Goal: Task Accomplishment & Management: Use online tool/utility

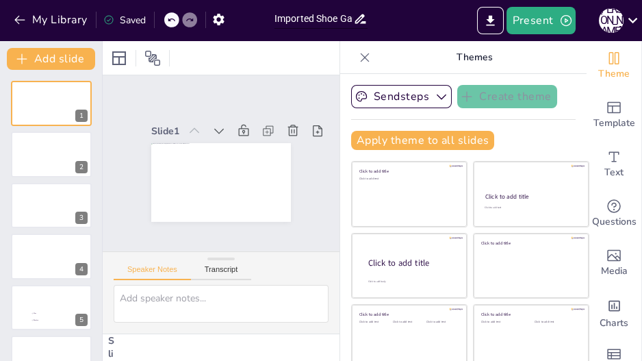
click at [315, 19] on input "Imported Shoe Game.pptx" at bounding box center [313, 19] width 79 height 20
click at [344, 20] on input "The Shoe Game.pptx" at bounding box center [313, 19] width 79 height 20
type input "The Shoe Game"
click at [394, 28] on div "Present J D" at bounding box center [508, 20] width 268 height 27
click at [625, 18] on icon at bounding box center [632, 20] width 18 height 18
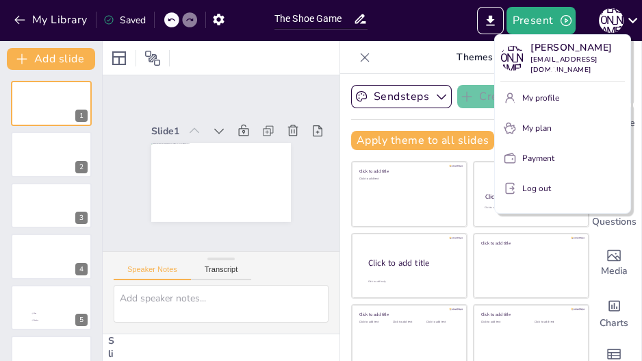
click at [565, 55] on p "Joris@drxn.net" at bounding box center [577, 65] width 94 height 21
click at [552, 88] on div "Joris Der Joris@drxn.net" at bounding box center [615, 98] width 228 height 52
click at [516, 84] on div "Joris Der Joris@drxn.net" at bounding box center [615, 98] width 228 height 52
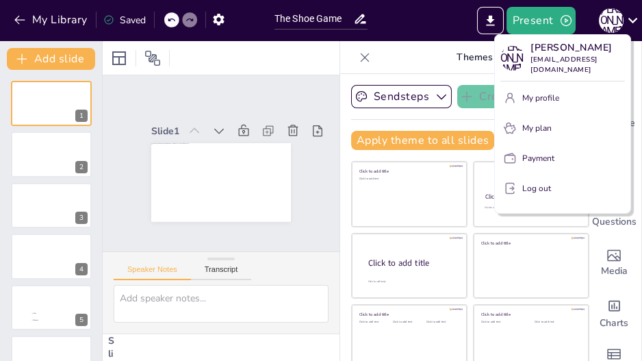
click at [404, 17] on div at bounding box center [321, 180] width 642 height 361
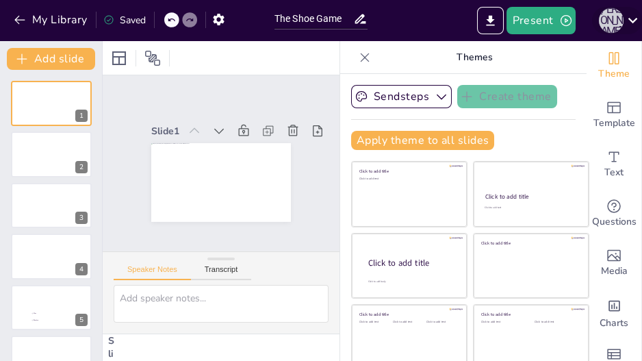
click at [611, 15] on div "[PERSON_NAME]" at bounding box center [611, 20] width 25 height 25
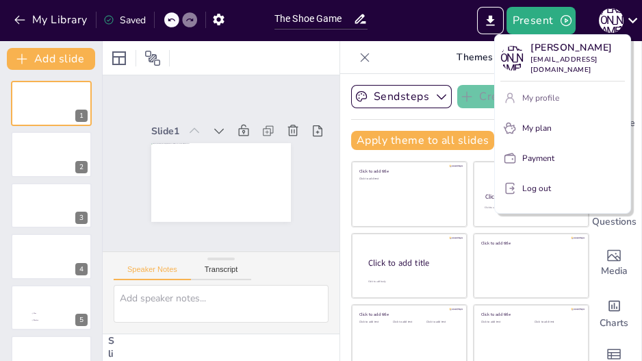
click at [536, 92] on p "My profile" at bounding box center [540, 98] width 37 height 12
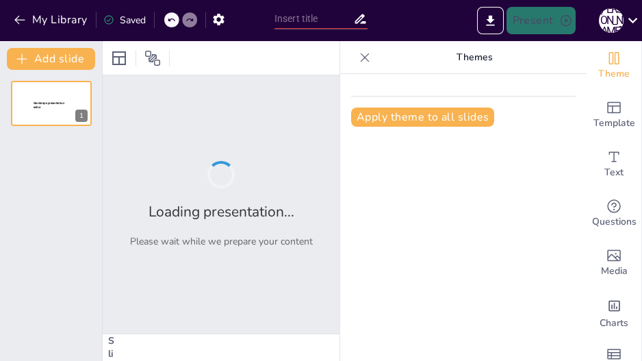
type input "New Sendsteps"
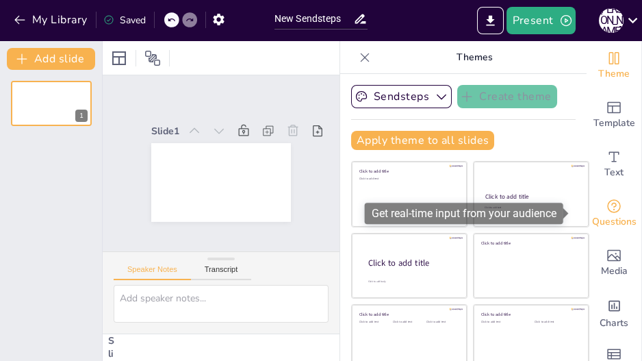
click at [612, 203] on div "Questions" at bounding box center [613, 213] width 55 height 49
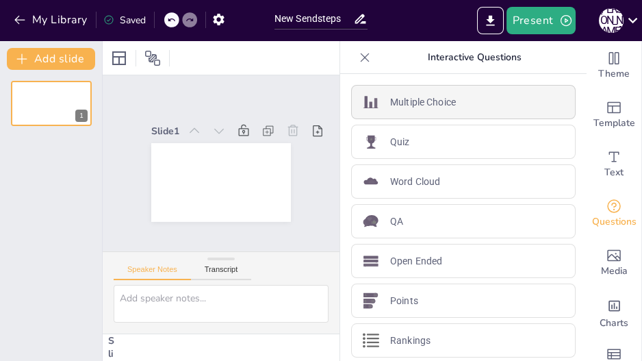
click at [425, 112] on div "Multiple Choice" at bounding box center [463, 102] width 224 height 34
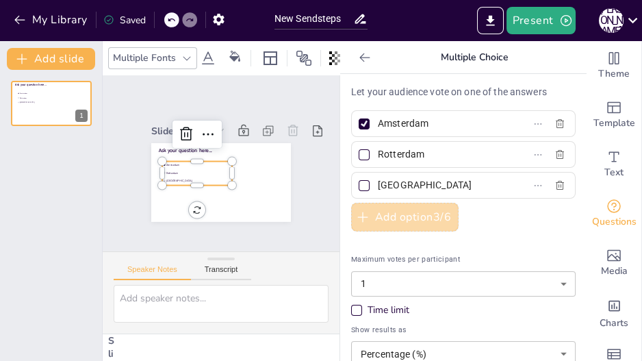
click at [413, 216] on button "Add option 3 / 6" at bounding box center [404, 217] width 107 height 29
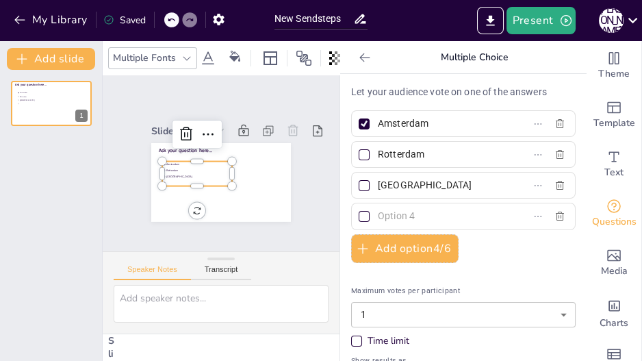
click at [409, 125] on input "Amsterdam" at bounding box center [441, 124] width 127 height 20
click at [419, 125] on input "Amsterdam" at bounding box center [441, 124] width 127 height 20
type input "A"
click at [411, 153] on input "Rotterdam" at bounding box center [441, 154] width 127 height 20
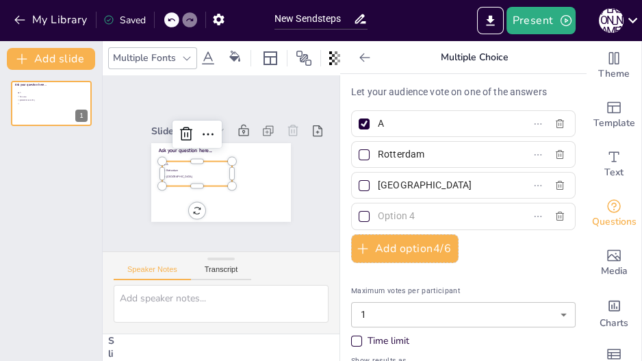
click at [411, 153] on input "Rotterdam" at bounding box center [441, 154] width 127 height 20
type input "B"
click at [400, 183] on input "The Hague" at bounding box center [441, 185] width 127 height 20
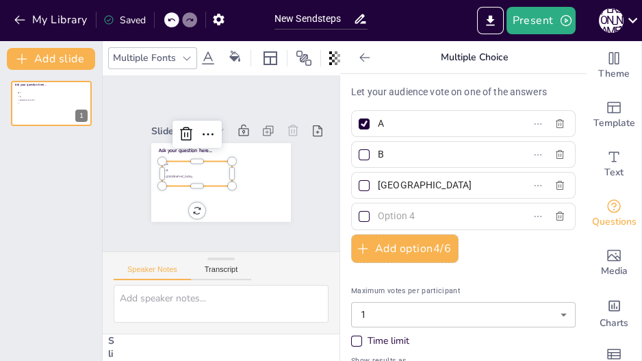
drag, startPoint x: 430, startPoint y: 180, endPoint x: 370, endPoint y: 183, distance: 59.6
click at [378, 183] on input "The Hague" at bounding box center [441, 185] width 127 height 20
type input "C"
click at [381, 211] on input "text" at bounding box center [441, 216] width 127 height 20
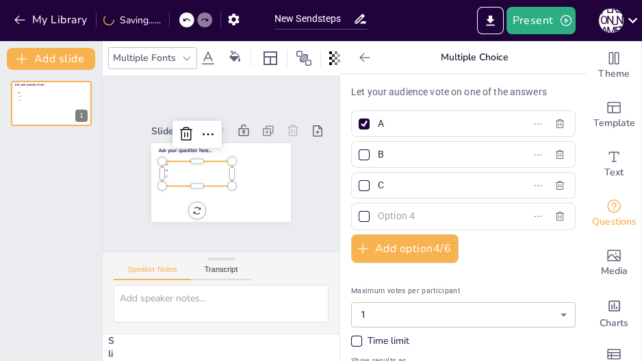
click at [381, 211] on input "text" at bounding box center [441, 216] width 127 height 20
type input "D"
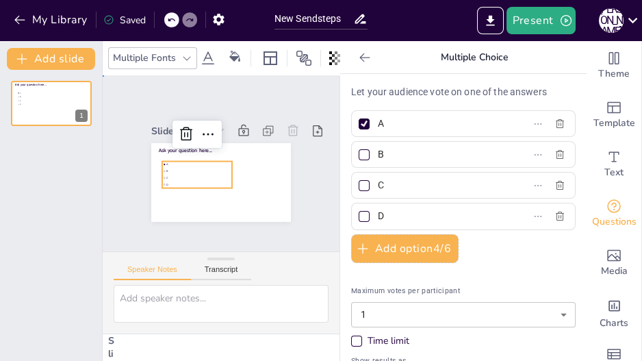
click at [305, 216] on div "Slide 1 Ask your question here... A B C D" at bounding box center [221, 164] width 254 height 200
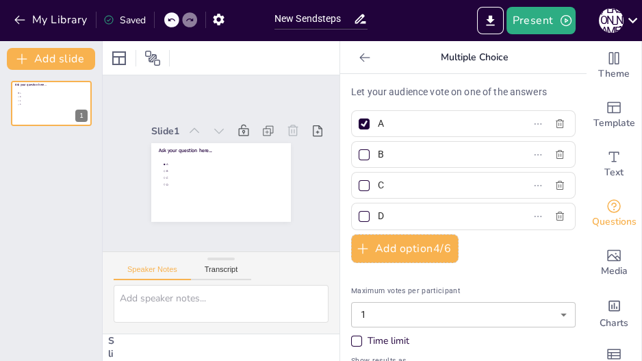
click at [359, 181] on div at bounding box center [364, 185] width 11 height 11
click at [378, 181] on input "C" at bounding box center [441, 185] width 127 height 20
checkbox input "true"
click at [361, 121] on div at bounding box center [364, 123] width 7 height 7
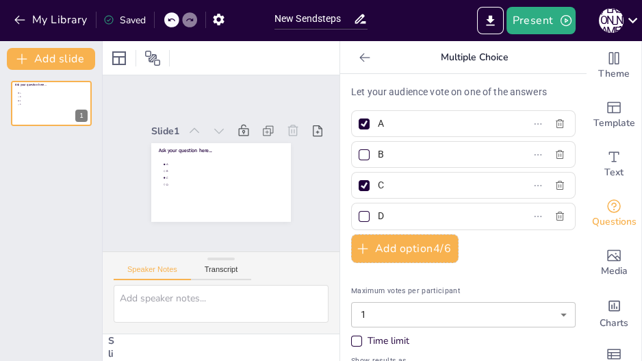
click at [378, 121] on input "A" at bounding box center [441, 124] width 127 height 20
checkbox input "false"
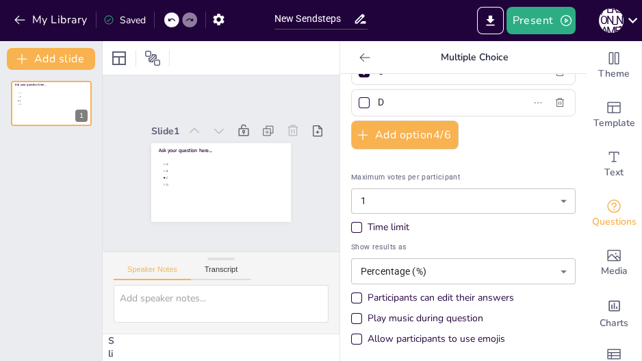
click at [351, 222] on div "Time limit" at bounding box center [356, 227] width 11 height 11
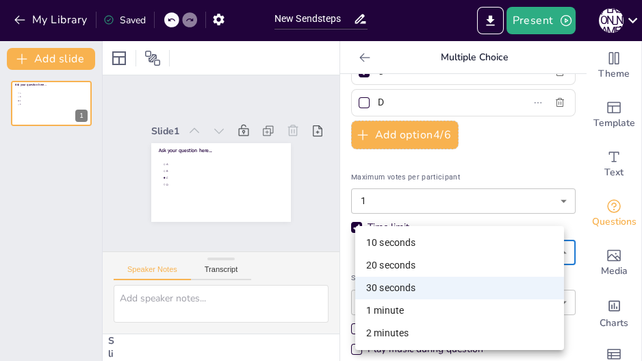
click at [407, 255] on body "My Library Saved New Sendsteps Present J D Document fonts Akatab Popular fonts …" at bounding box center [321, 180] width 642 height 361
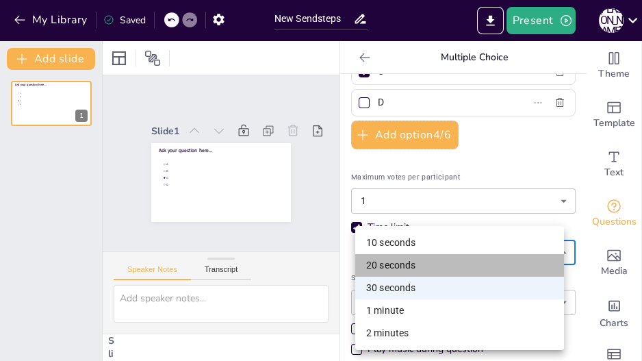
click at [405, 263] on li "20 seconds" at bounding box center [459, 265] width 209 height 23
type input "20"
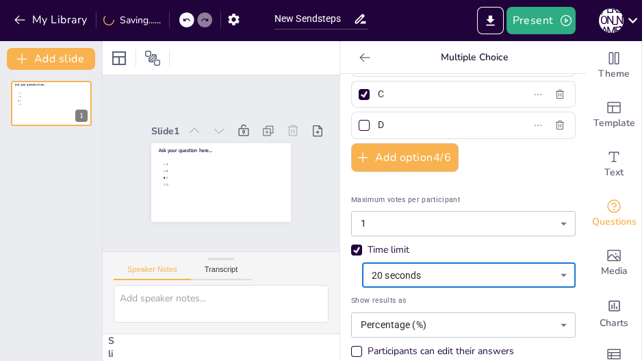
scroll to position [144, 0]
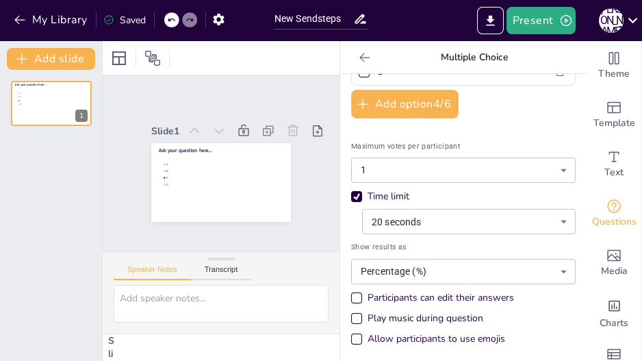
click at [353, 296] on div "Participants can edit their answers" at bounding box center [356, 297] width 7 height 7
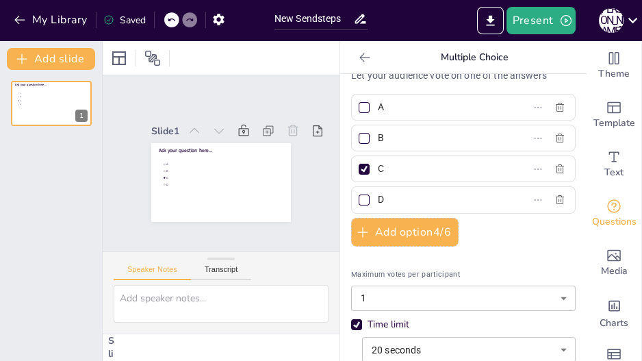
scroll to position [0, 0]
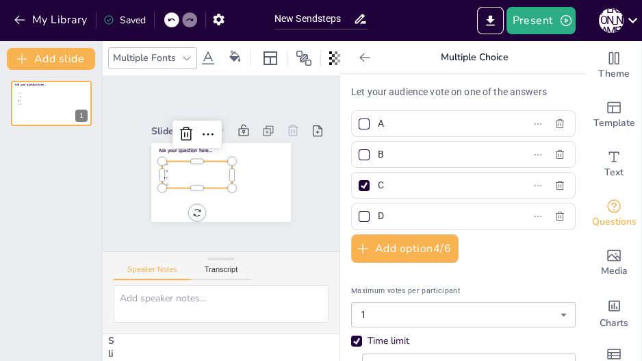
click at [189, 163] on span "A" at bounding box center [198, 164] width 65 height 3
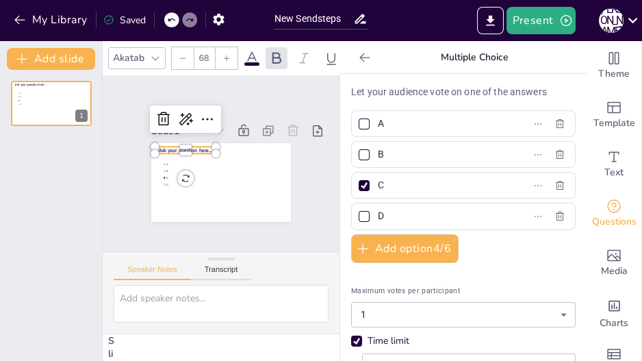
click at [177, 145] on span "Ask your question here..." at bounding box center [187, 146] width 54 height 12
click at [33, 169] on div "Ask your question here... A B C D 1" at bounding box center [51, 215] width 102 height 291
click at [45, 163] on div "Ask your question here... A B C D 1" at bounding box center [51, 215] width 102 height 291
click at [69, 146] on div "Ask your question here... A B C D 1" at bounding box center [51, 215] width 102 height 291
click at [68, 96] on button at bounding box center [60, 92] width 16 height 16
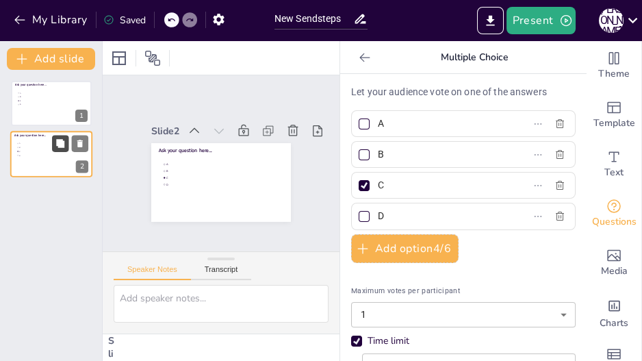
click at [66, 145] on button at bounding box center [60, 144] width 16 height 16
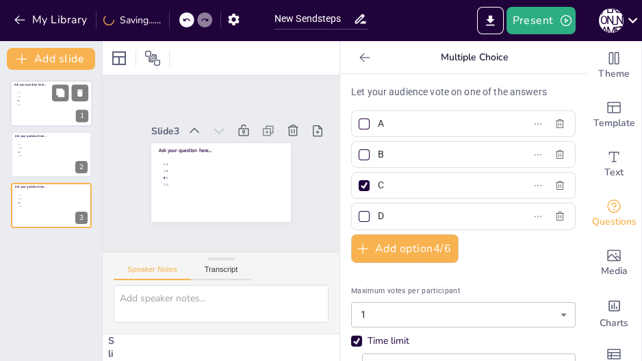
click at [44, 106] on li "D" at bounding box center [36, 104] width 41 height 3
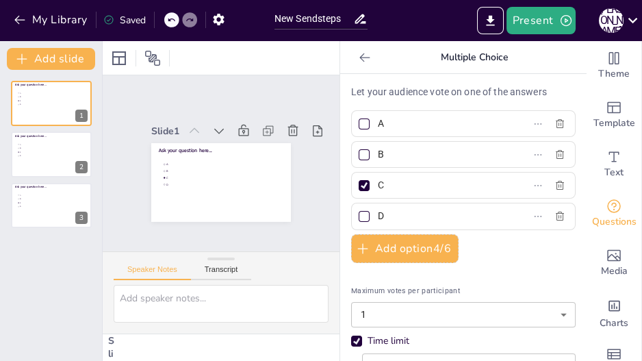
click at [361, 153] on div at bounding box center [364, 154] width 11 height 11
click at [378, 153] on input "B" at bounding box center [441, 154] width 127 height 20
checkbox input "true"
click at [359, 184] on div at bounding box center [364, 185] width 11 height 11
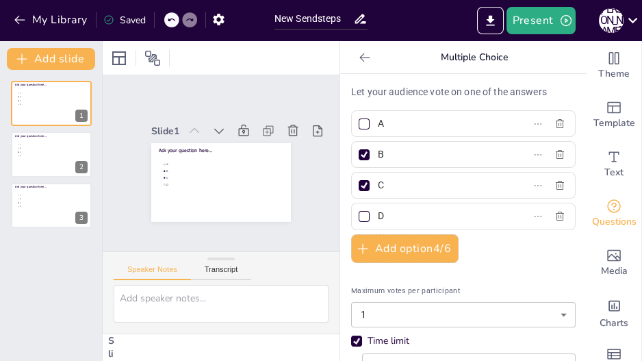
click at [378, 184] on input "C" at bounding box center [441, 185] width 127 height 20
checkbox input "false"
click at [38, 195] on span "A" at bounding box center [38, 195] width 38 height 2
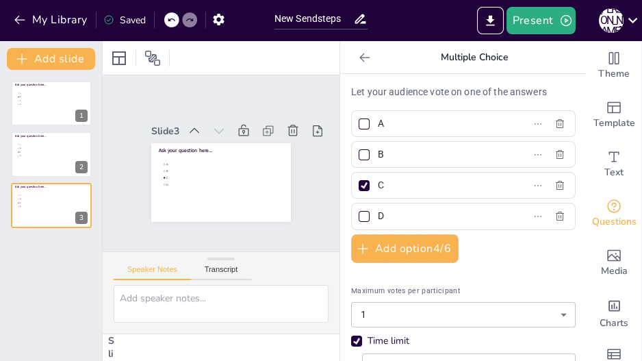
click at [359, 211] on div at bounding box center [364, 216] width 11 height 11
click at [378, 209] on input "D" at bounding box center [441, 216] width 127 height 20
checkbox input "true"
click at [361, 182] on div at bounding box center [364, 185] width 7 height 7
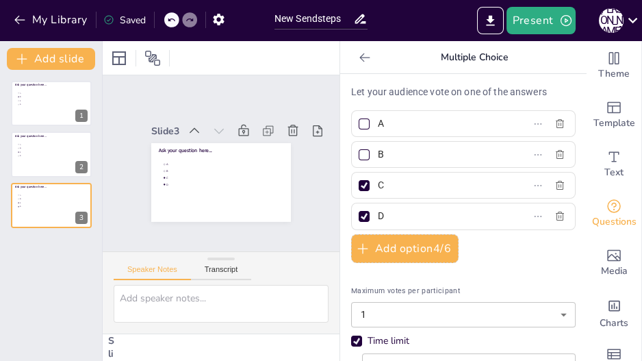
click at [378, 181] on input "C" at bounding box center [441, 185] width 127 height 20
checkbox input "false"
click at [544, 25] on button "Present" at bounding box center [540, 20] width 68 height 27
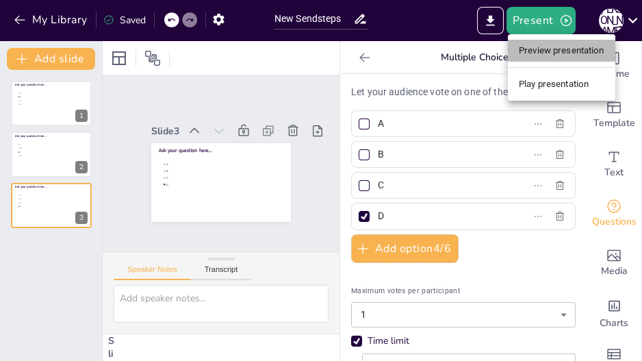
click at [550, 52] on li "Preview presentation" at bounding box center [561, 51] width 107 height 22
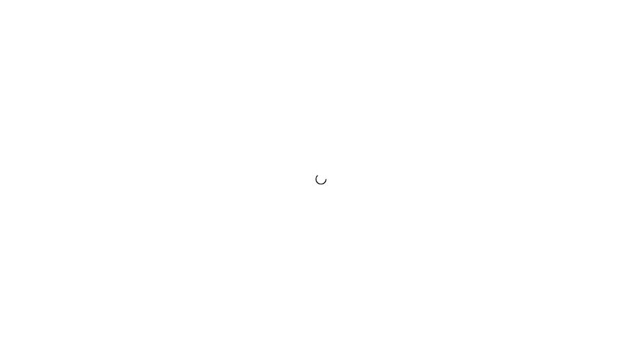
click at [612, 29] on div at bounding box center [321, 180] width 642 height 361
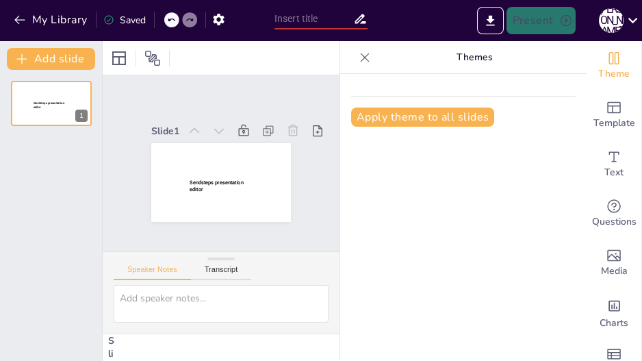
type input "New Sendsteps"
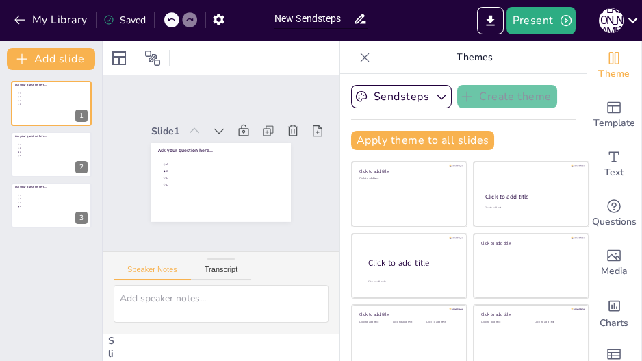
scroll to position [0, 8]
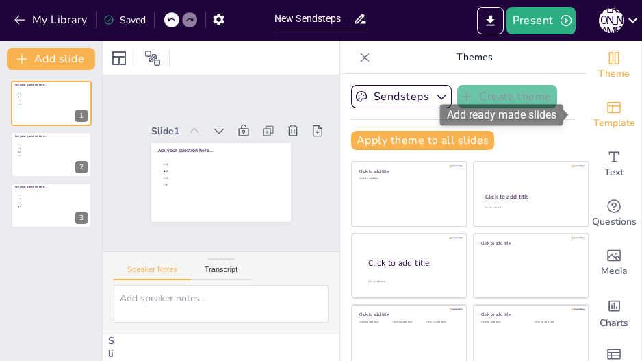
click at [603, 118] on span "Template" at bounding box center [614, 123] width 42 height 15
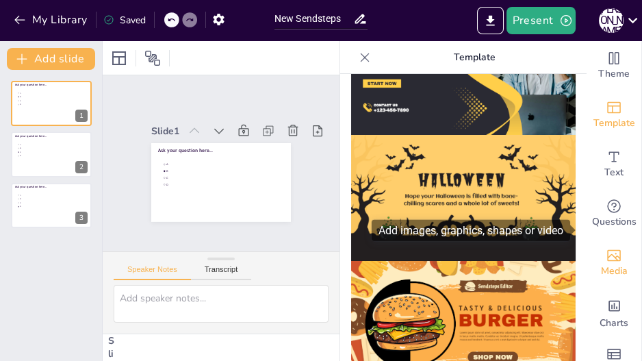
scroll to position [32, 0]
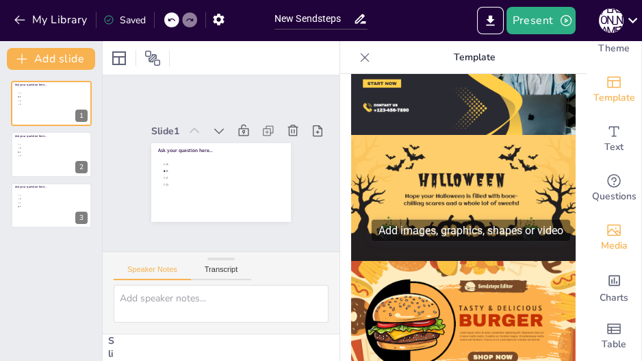
click at [609, 229] on icon "Add images, graphics, shapes or video" at bounding box center [614, 230] width 16 height 16
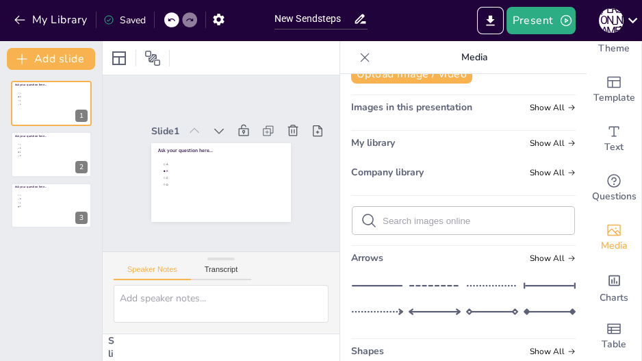
scroll to position [0, 0]
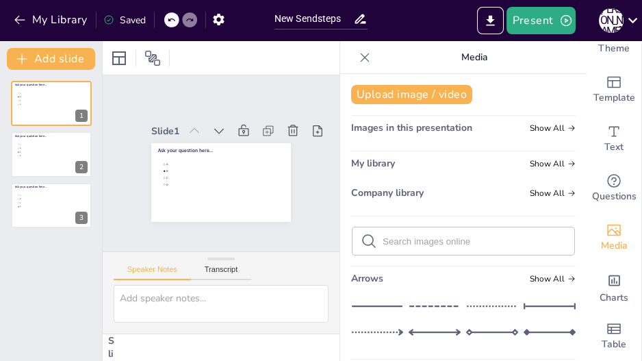
click at [433, 125] on span "Images in this presentation" at bounding box center [411, 127] width 121 height 13
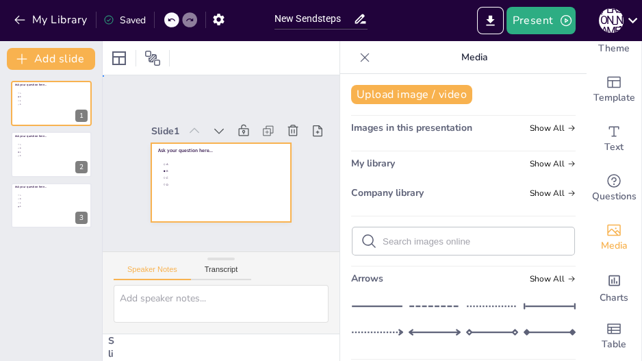
click at [235, 189] on div at bounding box center [221, 182] width 140 height 79
click at [119, 53] on div at bounding box center [119, 58] width 16 height 16
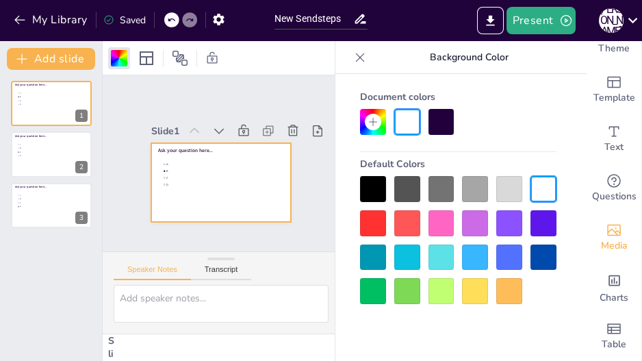
click at [376, 117] on icon at bounding box center [372, 121] width 11 height 11
click at [569, 223] on div "Document colors Default Colors" at bounding box center [458, 194] width 224 height 219
click at [554, 220] on div at bounding box center [543, 223] width 26 height 26
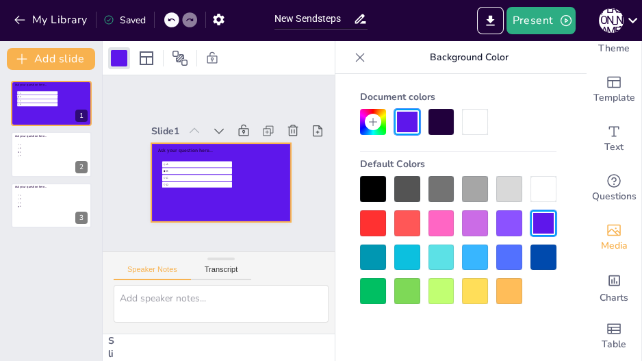
click at [373, 117] on icon at bounding box center [372, 121] width 11 height 11
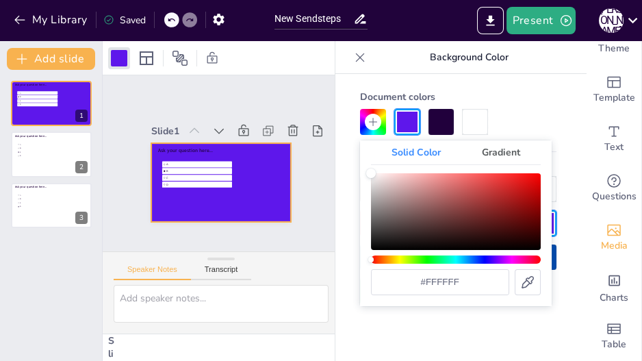
click at [506, 149] on div "Gradient" at bounding box center [500, 152] width 79 height 24
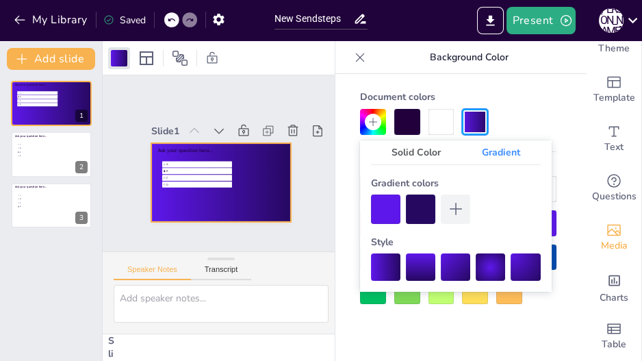
click at [418, 151] on div "Solid Color" at bounding box center [416, 152] width 90 height 24
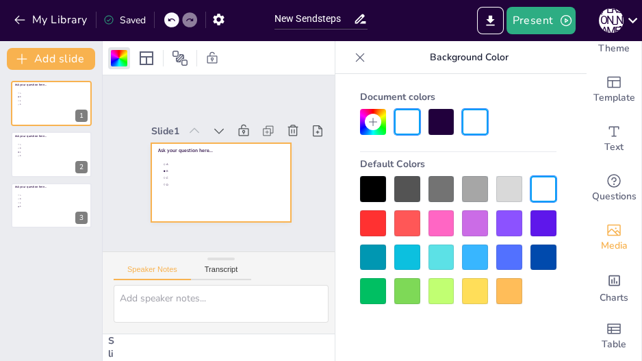
click at [524, 118] on div at bounding box center [458, 122] width 196 height 26
click at [541, 216] on div at bounding box center [543, 223] width 26 height 26
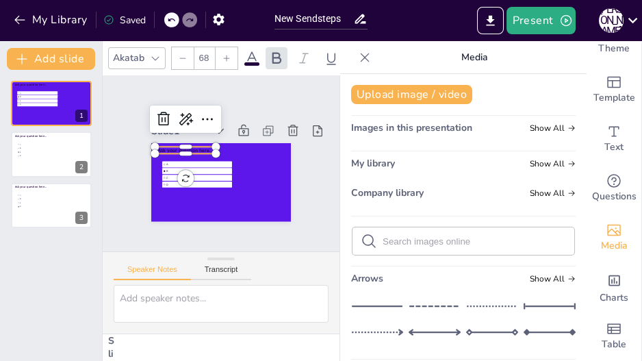
click at [194, 147] on span "Ask your question here..." at bounding box center [185, 150] width 55 height 7
click at [254, 53] on icon at bounding box center [252, 58] width 16 height 16
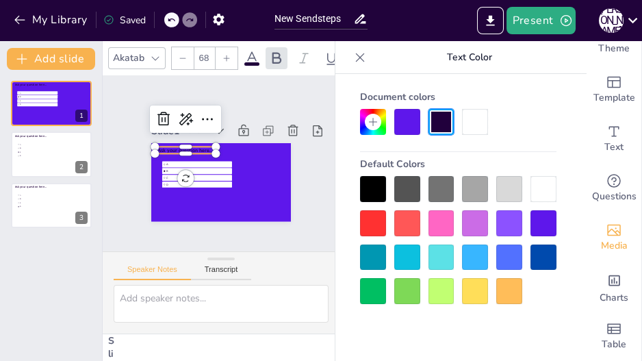
click at [479, 115] on div at bounding box center [475, 122] width 26 height 26
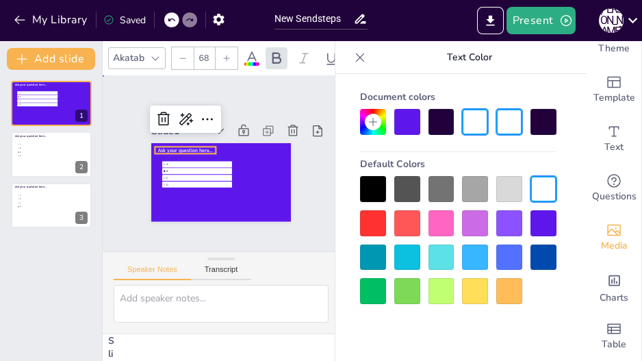
click at [307, 175] on div "Slide 1 Ask your question here... A B C D Slide 2 Ask your question here... A B…" at bounding box center [221, 163] width 216 height 117
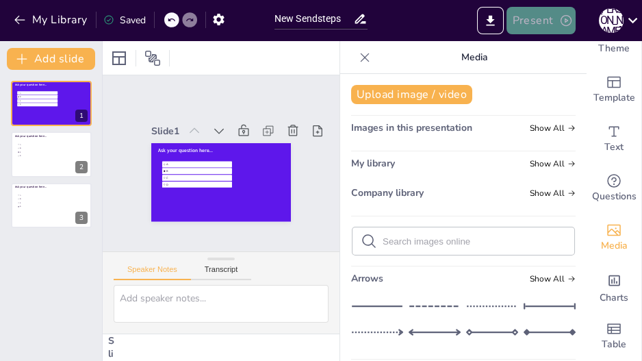
click at [537, 19] on button "Present" at bounding box center [540, 20] width 68 height 27
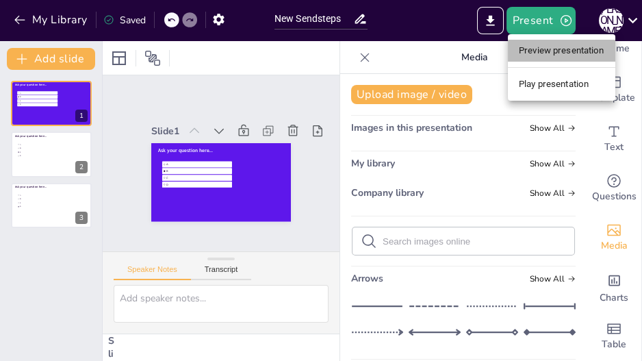
click at [543, 47] on li "Preview presentation" at bounding box center [561, 51] width 107 height 22
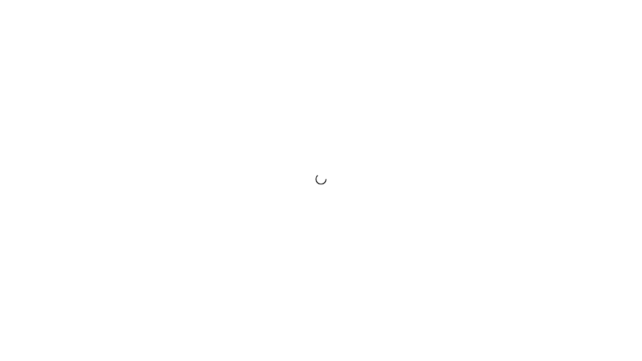
click at [611, 29] on div at bounding box center [321, 180] width 642 height 361
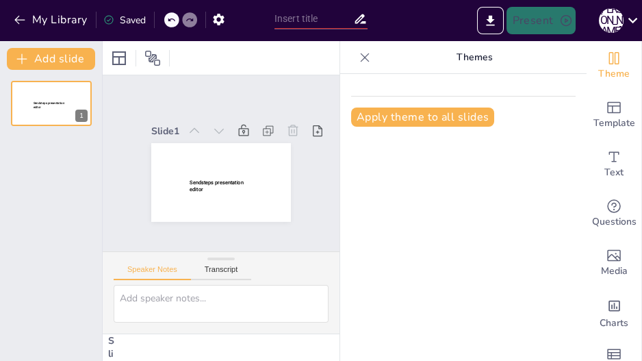
type input "New Sendsteps"
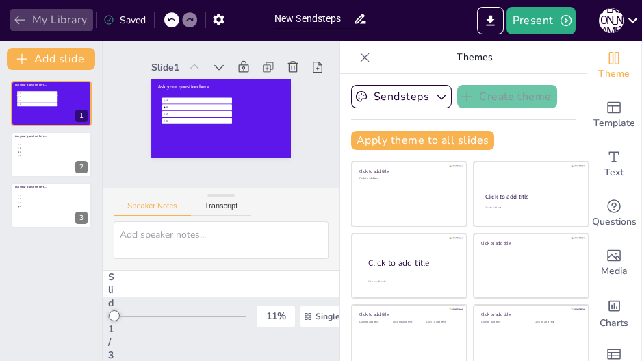
click at [24, 16] on icon "button" at bounding box center [20, 20] width 14 height 14
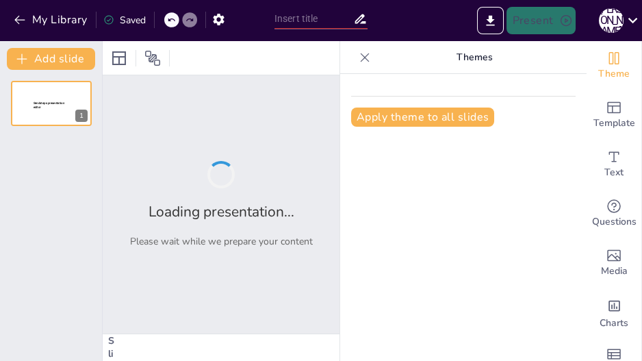
type input "New Sendsteps"
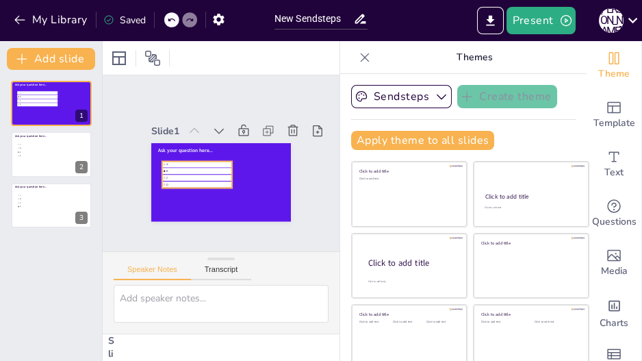
click at [177, 169] on span "B" at bounding box center [198, 170] width 65 height 3
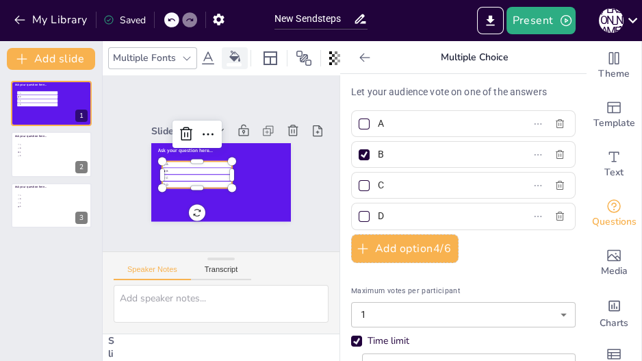
click at [236, 54] on icon at bounding box center [234, 56] width 11 height 11
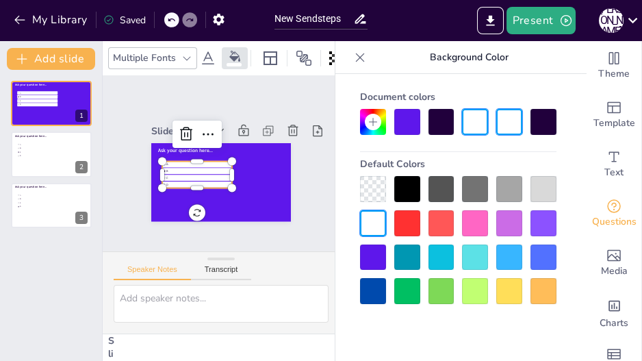
click at [73, 249] on div "Ask your question here... A B C D 1 Ask your question here... A B C D 2 Ask you…" at bounding box center [51, 215] width 102 height 291
click at [66, 211] on div at bounding box center [51, 205] width 82 height 47
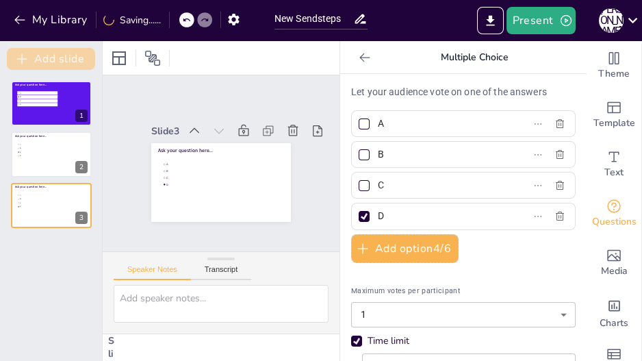
click at [75, 64] on button "Add slide" at bounding box center [51, 59] width 88 height 22
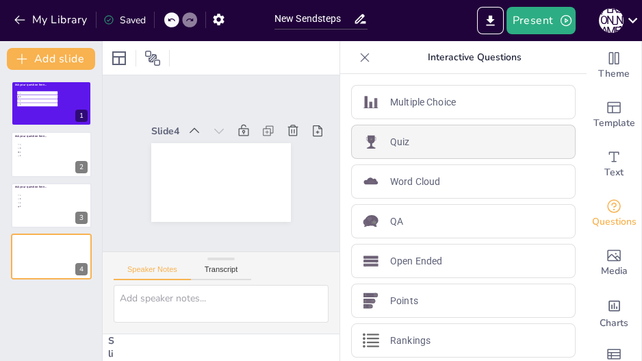
click at [401, 140] on p "Quiz" at bounding box center [400, 142] width 20 height 14
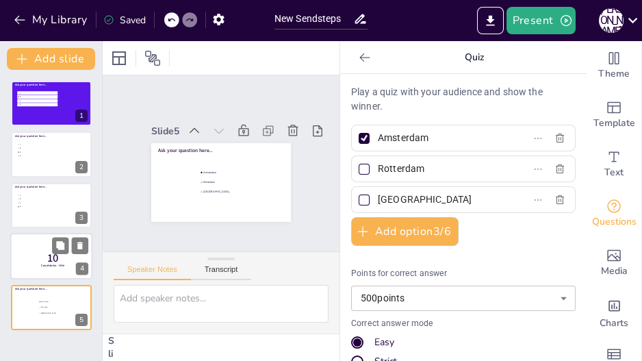
click at [56, 269] on div at bounding box center [51, 256] width 82 height 47
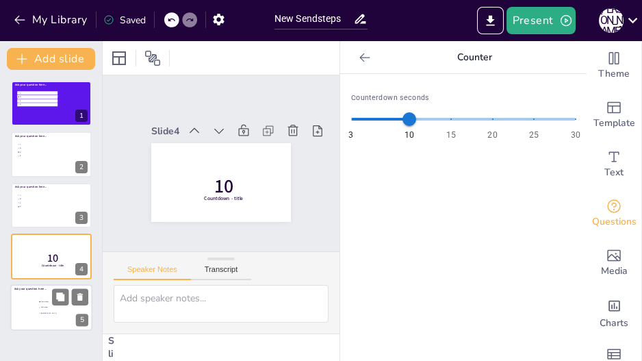
click at [58, 314] on li "The Hague" at bounding box center [58, 312] width 41 height 5
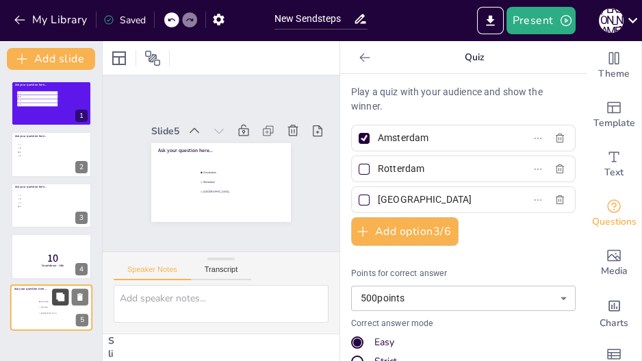
click at [64, 300] on icon at bounding box center [60, 297] width 10 height 10
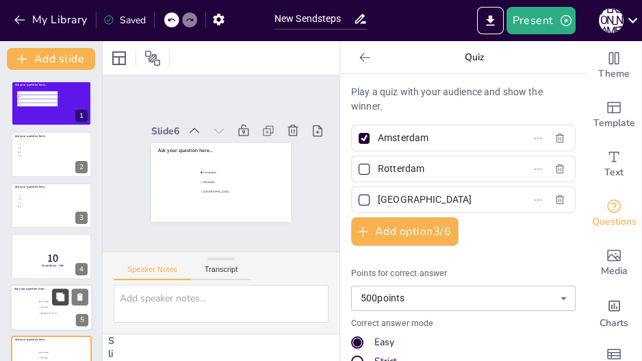
scroll to position [31, 0]
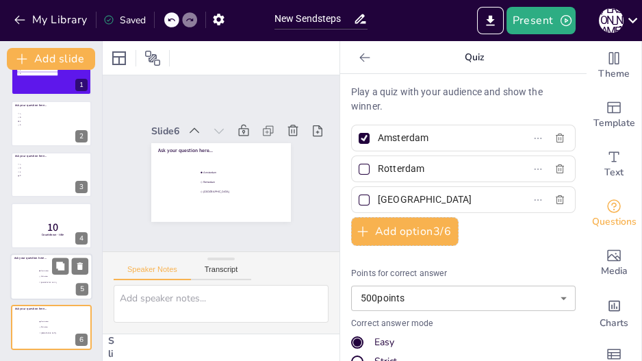
click at [45, 283] on li "The Hague" at bounding box center [58, 281] width 41 height 5
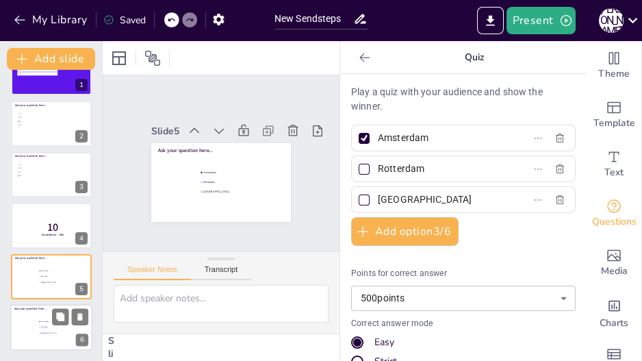
click at [38, 324] on li "Rotterdam" at bounding box center [58, 326] width 41 height 5
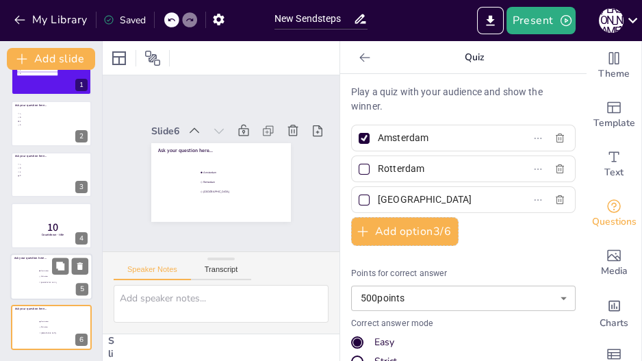
click at [49, 277] on li "Rotterdam" at bounding box center [58, 276] width 41 height 5
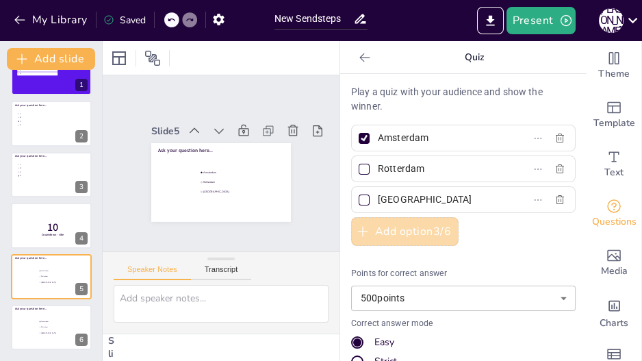
click at [398, 227] on button "Add option 3 / 6" at bounding box center [404, 231] width 107 height 29
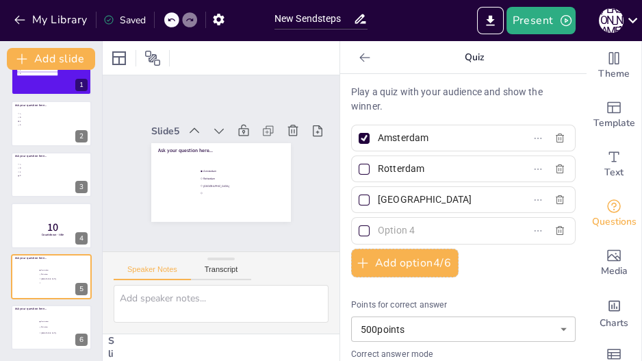
click at [393, 145] on input "Amsterdam" at bounding box center [441, 138] width 127 height 20
type input "A met een naam"
click at [394, 166] on input "Rotterdam" at bounding box center [441, 169] width 127 height 20
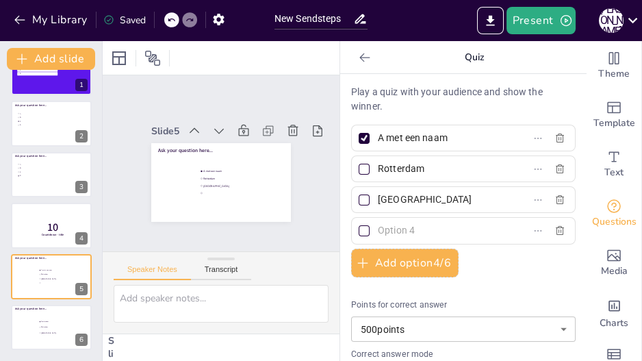
click at [394, 166] on input "Rotterdam" at bounding box center [441, 169] width 127 height 20
type input "B"
type input "Joris"
click at [414, 136] on input "A met een naam" at bounding box center [441, 138] width 127 height 20
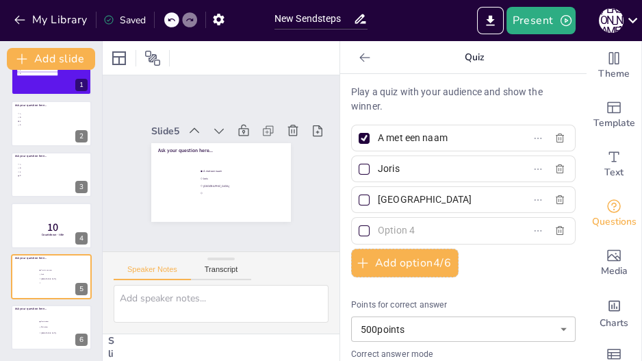
click at [414, 136] on input "A met een naam" at bounding box center [441, 138] width 127 height 20
type input "Eline"
click at [402, 196] on input "The Hague" at bounding box center [441, 200] width 127 height 20
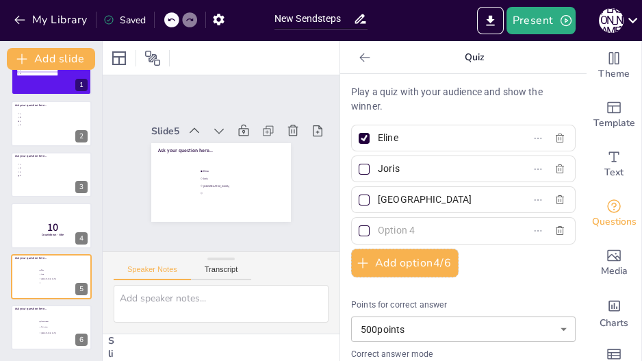
click at [402, 196] on input "The Hague" at bounding box center [441, 200] width 127 height 20
type input "Maria"
click at [391, 222] on input "text" at bounding box center [441, 230] width 127 height 20
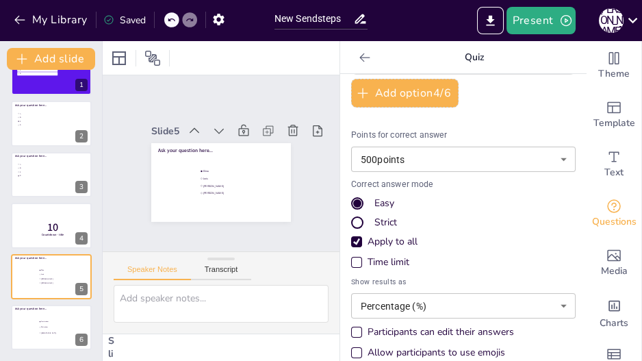
scroll to position [177, 0]
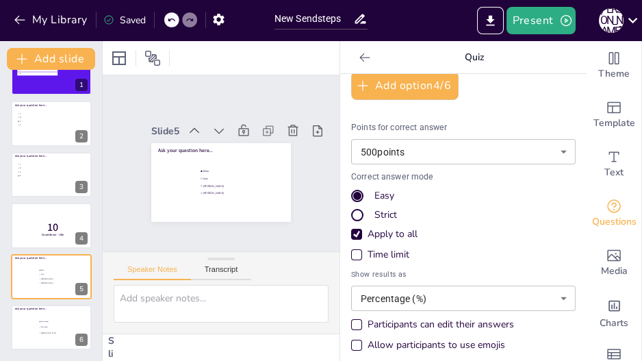
type input "Liesbeth"
click at [441, 149] on body "My Library Saved New Sendsteps Present J D Document fonts Akatab Recently used …" at bounding box center [321, 180] width 642 height 361
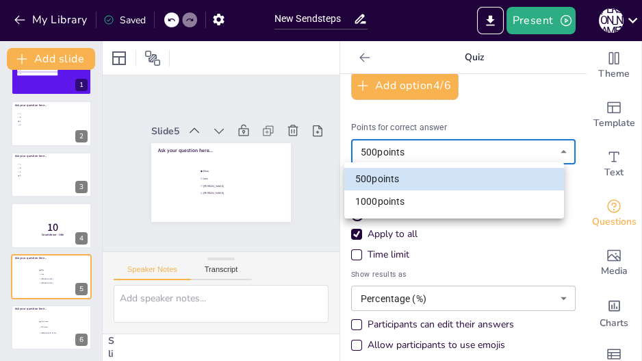
click at [441, 149] on div at bounding box center [321, 180] width 642 height 361
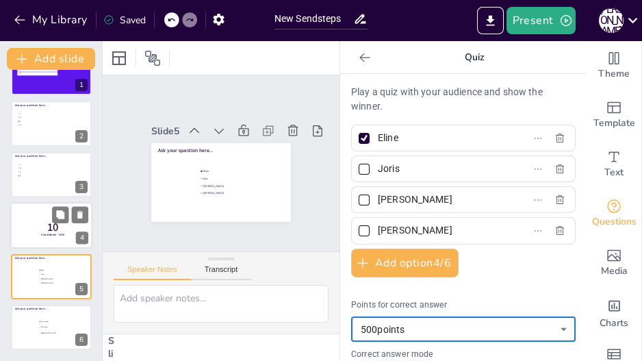
scroll to position [0, 0]
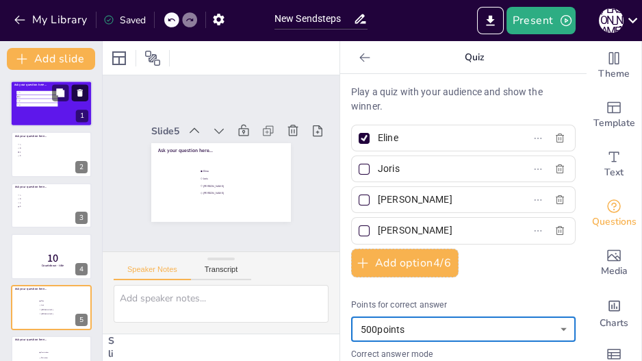
click at [82, 88] on icon at bounding box center [80, 93] width 10 height 10
type input "Amsterdam"
type input "Rotterdam"
type input "The Hague"
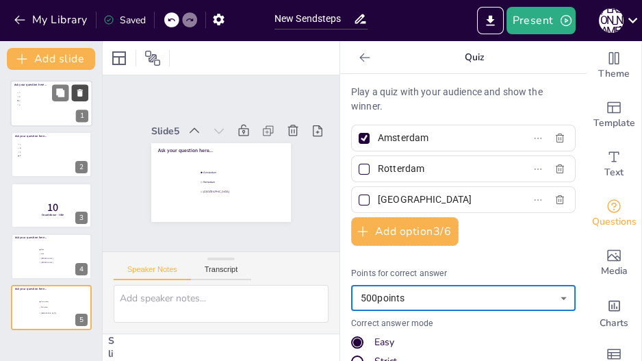
click at [82, 88] on icon at bounding box center [80, 93] width 10 height 10
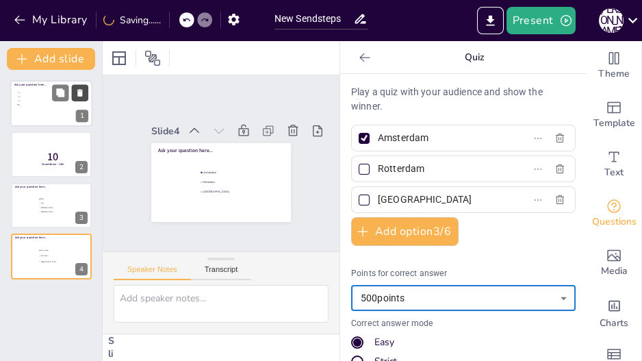
click at [82, 88] on icon at bounding box center [80, 93] width 10 height 10
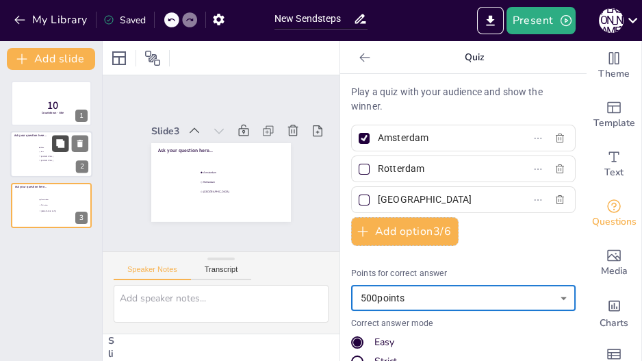
click at [56, 144] on icon at bounding box center [60, 144] width 10 height 10
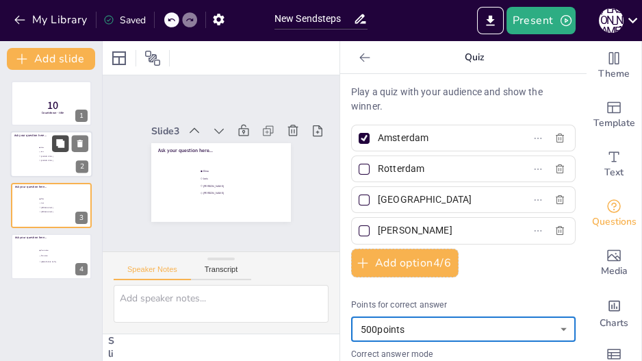
type input "Eline"
type input "Joris"
type input "Maria"
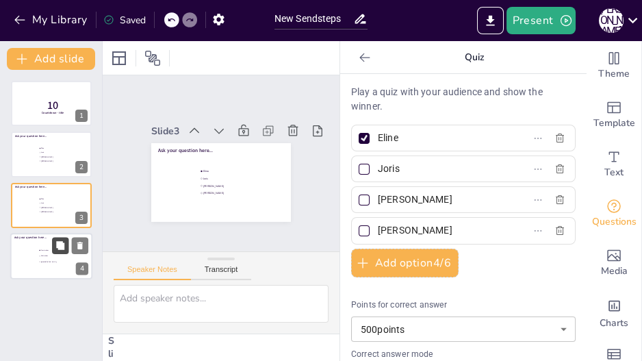
click at [53, 249] on button at bounding box center [60, 245] width 16 height 16
type input "Amsterdam"
type input "Rotterdam"
type input "The Hague"
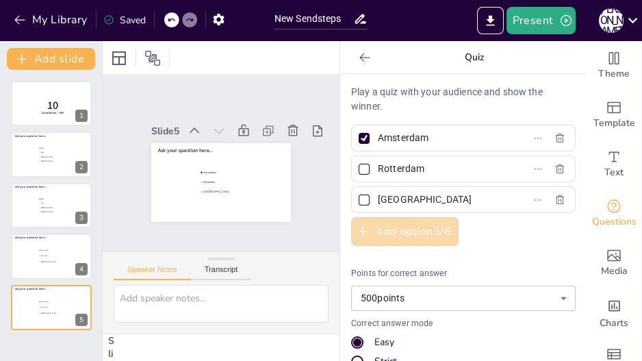
click at [409, 232] on button "Add option 3 / 6" at bounding box center [404, 231] width 107 height 29
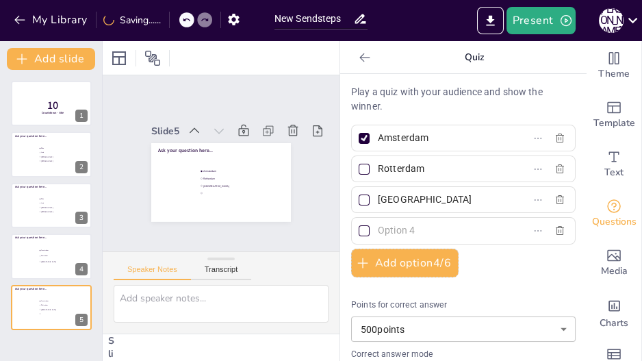
click at [387, 228] on input "text" at bounding box center [441, 230] width 127 height 20
type input "Den Helder"
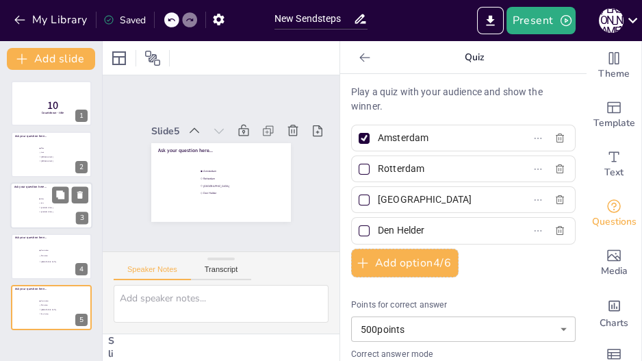
click at [36, 207] on div at bounding box center [51, 205] width 82 height 47
type input "Eline"
type input "Joris"
type input "[PERSON_NAME]"
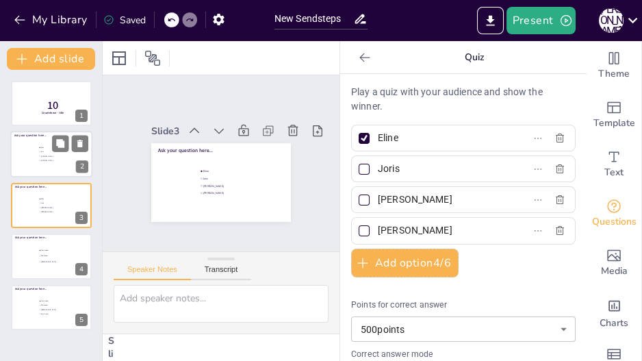
click at [36, 142] on div at bounding box center [51, 154] width 82 height 47
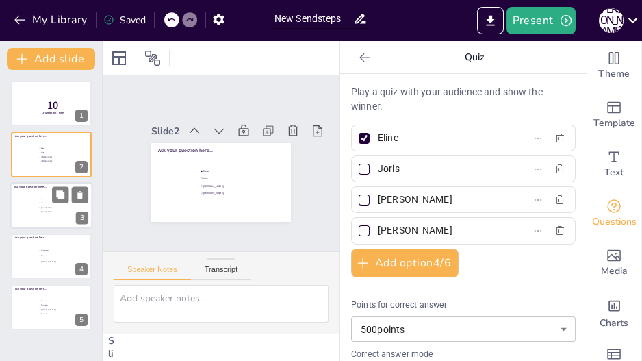
click at [27, 199] on div at bounding box center [51, 205] width 82 height 47
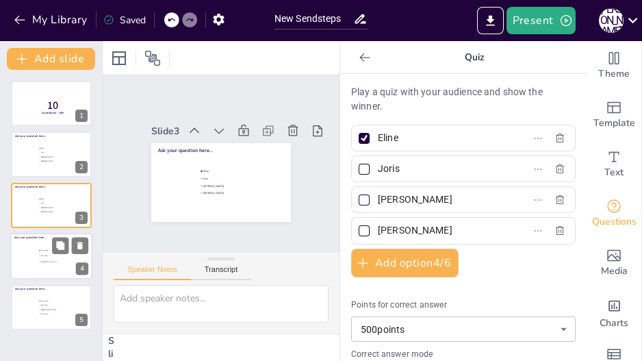
click at [34, 259] on div at bounding box center [51, 256] width 82 height 47
type input "Amsterdam"
type input "Rotterdam"
type input "[GEOGRAPHIC_DATA]"
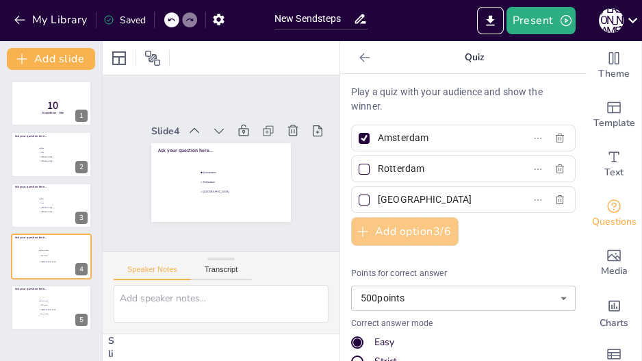
click at [409, 233] on button "Add option 3 / 6" at bounding box center [404, 231] width 107 height 29
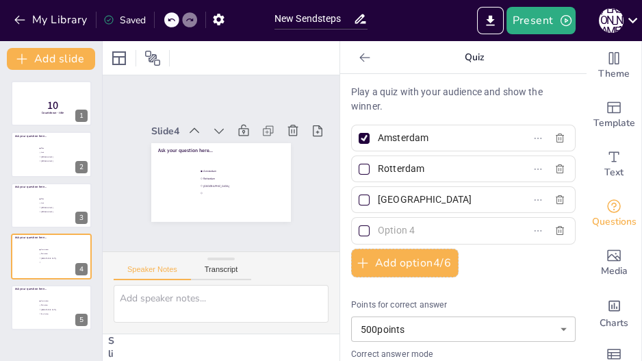
click at [408, 231] on input "text" at bounding box center [441, 230] width 127 height 20
type input "[GEOGRAPHIC_DATA]"
click at [21, 216] on div at bounding box center [51, 205] width 82 height 47
type input "Eline"
type input "Joris"
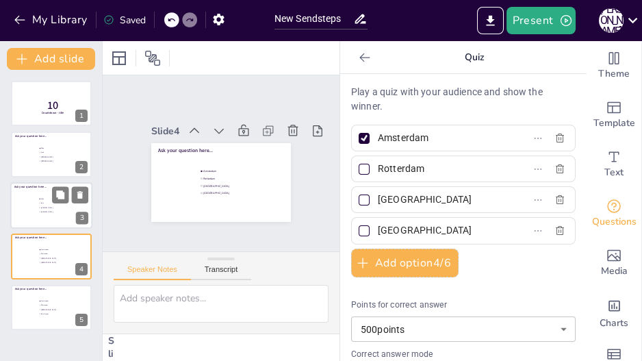
type input "[PERSON_NAME]"
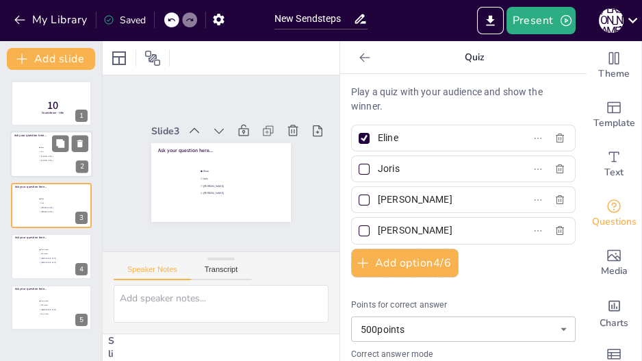
type input "[PERSON_NAME]"
click at [39, 161] on input "checkbox" at bounding box center [39, 160] width 1 height 1
checkbox input "false"
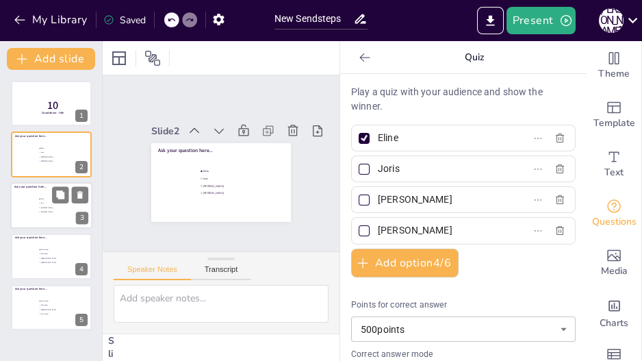
click at [45, 199] on span "Eline" at bounding box center [60, 199] width 38 height 2
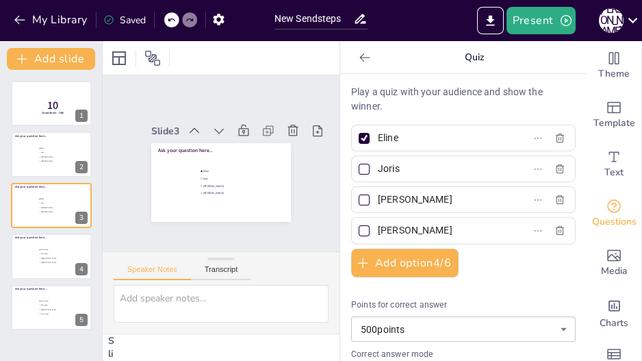
click at [401, 229] on input "[PERSON_NAME]" at bounding box center [441, 230] width 127 height 20
click at [430, 231] on input "[PERSON_NAME]" at bounding box center [441, 230] width 127 height 20
click at [32, 160] on div at bounding box center [51, 154] width 82 height 47
type input "[PERSON_NAME]"
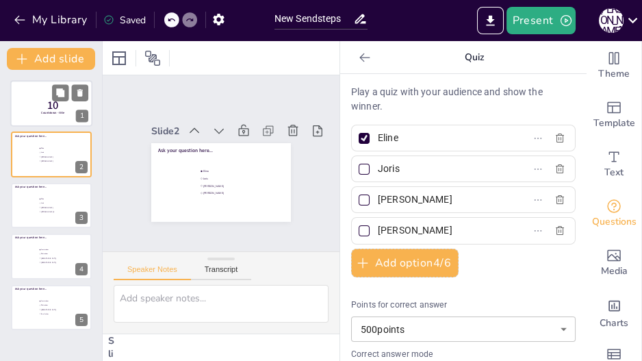
click at [27, 99] on div at bounding box center [51, 103] width 82 height 47
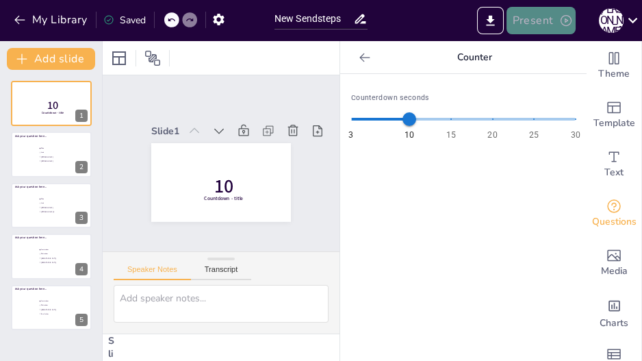
click at [531, 18] on button "Present" at bounding box center [540, 20] width 68 height 27
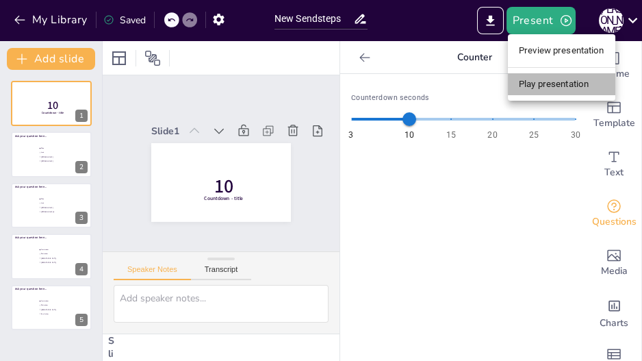
click at [543, 83] on li "Play presentation" at bounding box center [561, 84] width 107 height 22
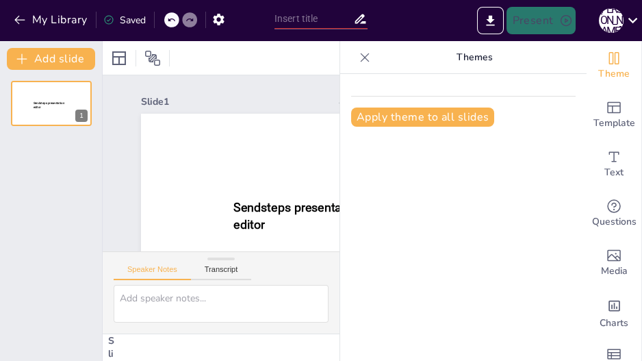
type input "New Sendsteps"
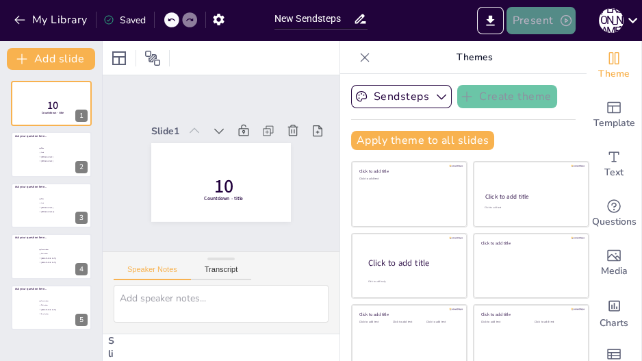
click at [538, 18] on button "Present" at bounding box center [540, 20] width 68 height 27
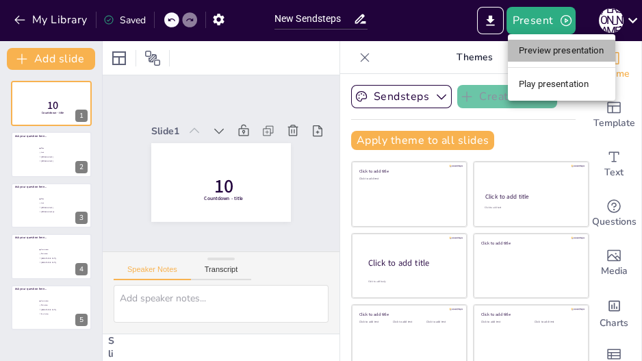
click at [543, 43] on li "Preview presentation" at bounding box center [561, 51] width 107 height 22
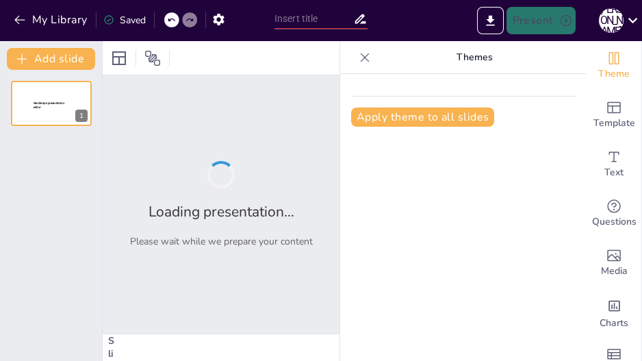
type input "New Sendsteps"
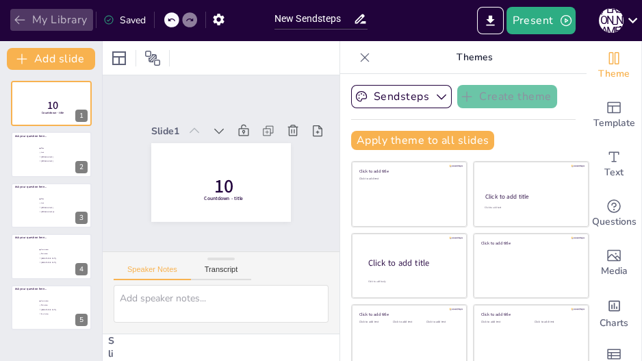
click at [22, 17] on icon "button" at bounding box center [20, 20] width 14 height 14
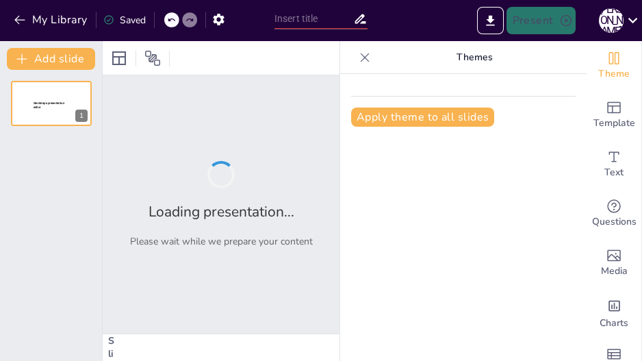
type input "Imported Who is that Guest.pptx"
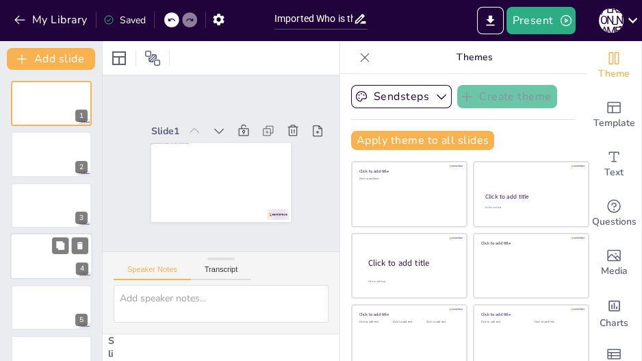
click at [42, 253] on div at bounding box center [51, 256] width 82 height 47
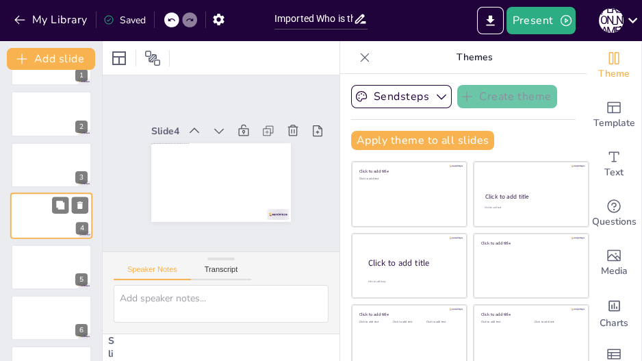
scroll to position [81, 0]
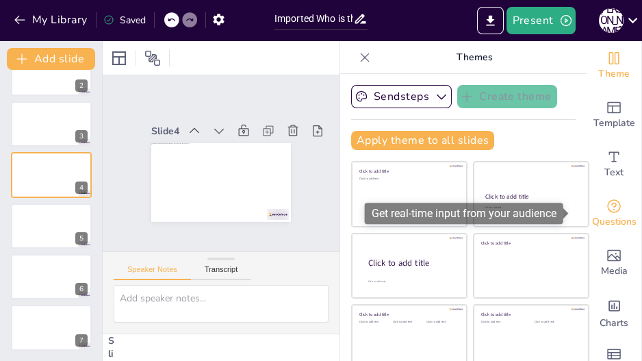
click at [607, 200] on icon "Get real-time input from your audience" at bounding box center [614, 206] width 14 height 14
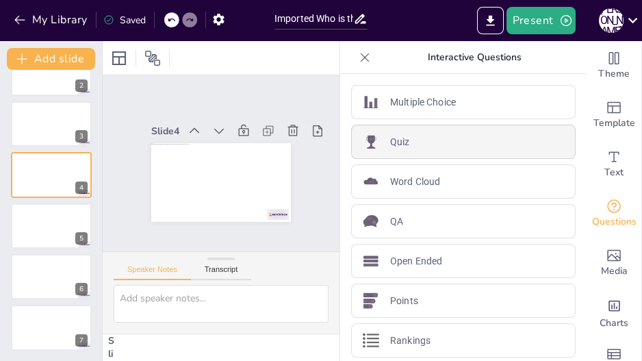
click at [474, 137] on div "Quiz" at bounding box center [463, 142] width 224 height 34
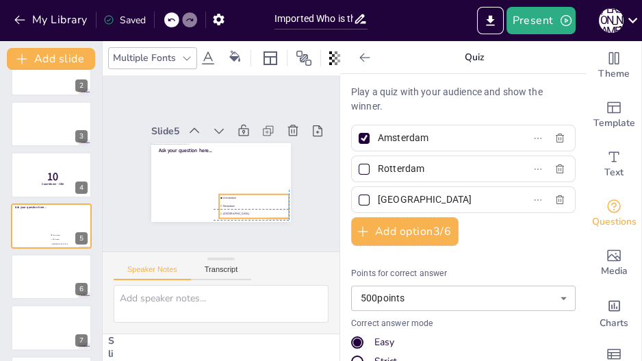
drag, startPoint x: 241, startPoint y: 168, endPoint x: 255, endPoint y: 190, distance: 26.2
click at [248, 142] on li "Amsterdam" at bounding box center [220, 116] width 57 height 52
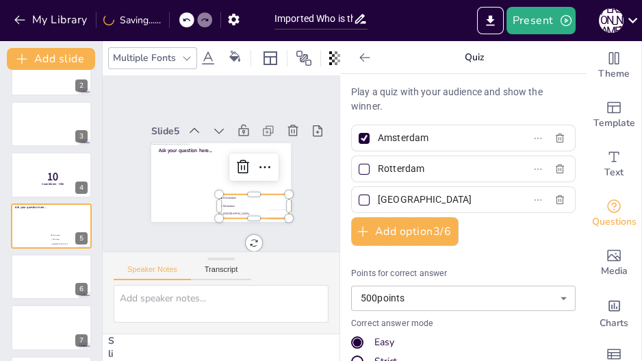
drag, startPoint x: 255, startPoint y: 190, endPoint x: 244, endPoint y: 191, distance: 11.0
click at [191, 233] on div "Slide 1 Slide 2 Slide 3 Slide 4 10 Countdown - title Slide 5 Ask your question …" at bounding box center [221, 163] width 237 height 176
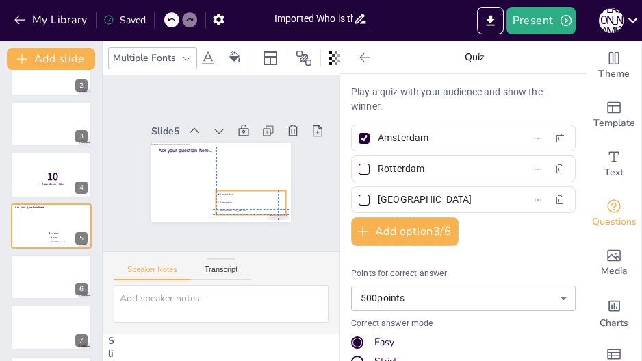
drag, startPoint x: 227, startPoint y: 195, endPoint x: 221, endPoint y: 191, distance: 7.4
click at [221, 129] on li "Rotterdam" at bounding box center [195, 121] width 70 height 14
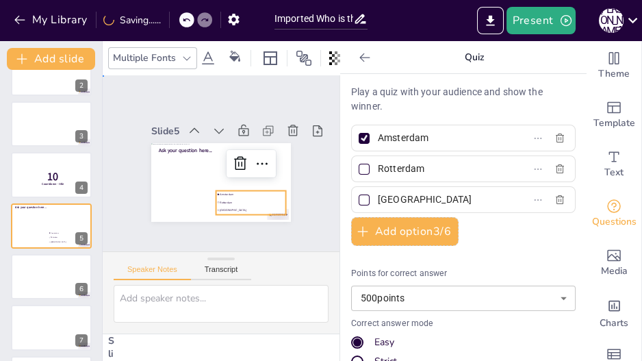
click at [258, 222] on div "Slide 1 Slide 2 Slide 3 Slide 4 10 Countdown - title Slide 5 Ask your question …" at bounding box center [221, 163] width 237 height 176
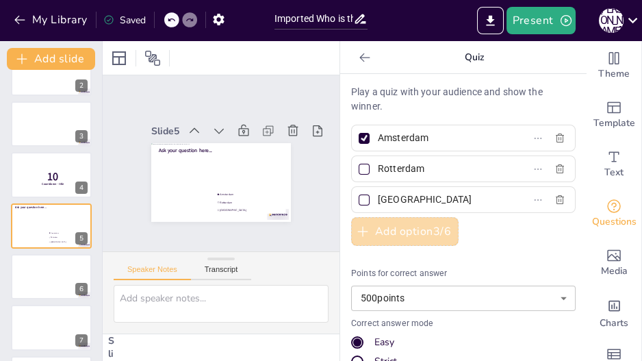
click at [380, 225] on button "Add option 3 / 6" at bounding box center [404, 231] width 107 height 29
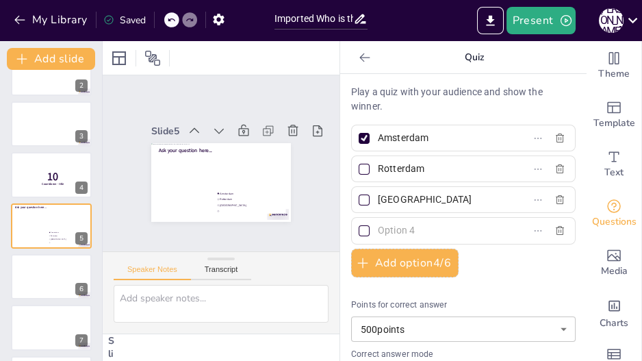
click at [379, 229] on input "text" at bounding box center [441, 230] width 127 height 20
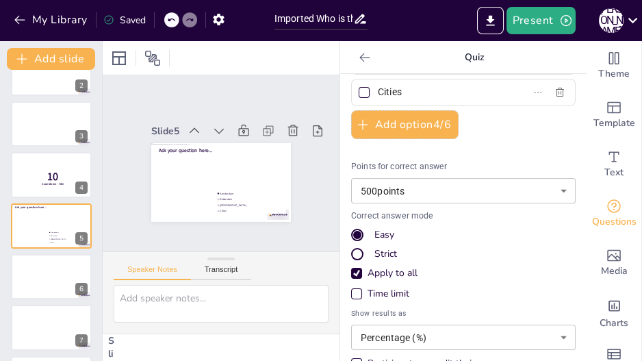
scroll to position [183, 0]
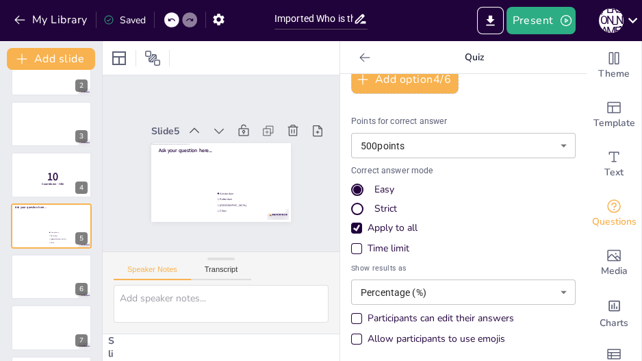
type input "Cities"
click at [352, 246] on div "Time limit" at bounding box center [356, 248] width 11 height 11
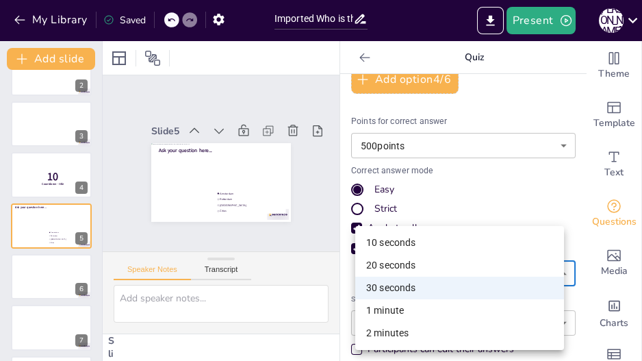
click at [394, 278] on body "My Library Saved Imported Who is that Guest.pptx Present [PERSON_NAME] Document…" at bounding box center [321, 180] width 642 height 361
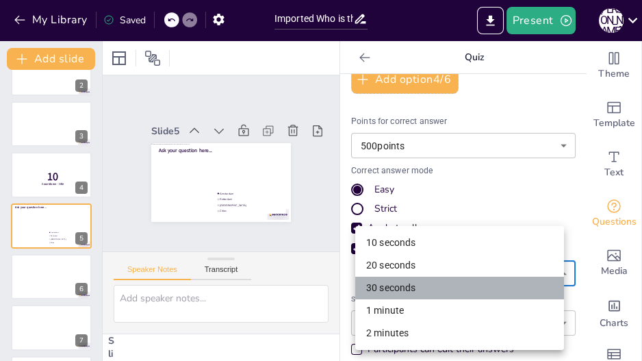
click at [394, 278] on li "30 seconds" at bounding box center [459, 287] width 209 height 23
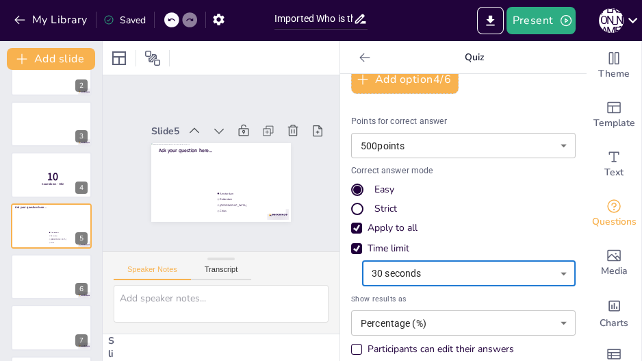
scroll to position [215, 0]
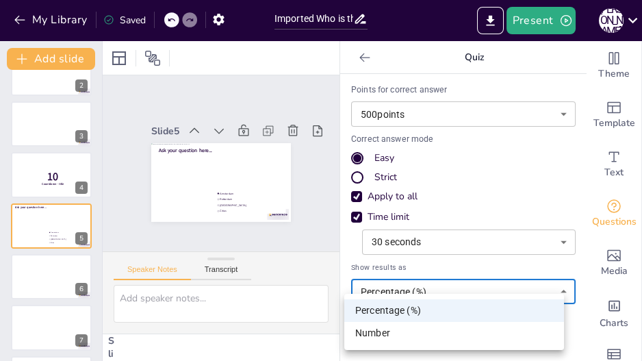
click at [409, 287] on body "My Library Saved Imported Who is that Guest.pptx Present [PERSON_NAME] Document…" at bounding box center [321, 180] width 642 height 361
click at [409, 287] on div at bounding box center [321, 180] width 642 height 361
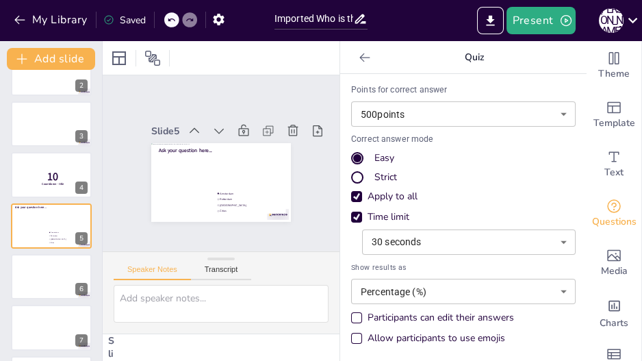
click at [353, 319] on div "Participants can edit their answers" at bounding box center [356, 317] width 11 height 11
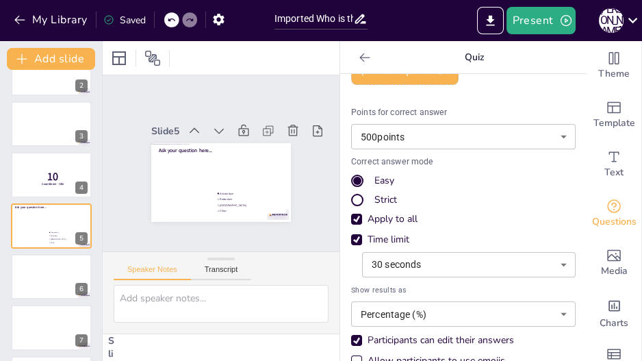
scroll to position [196, 0]
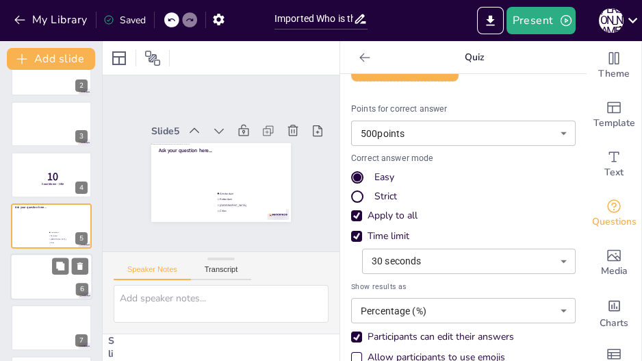
click at [23, 281] on div at bounding box center [51, 276] width 82 height 47
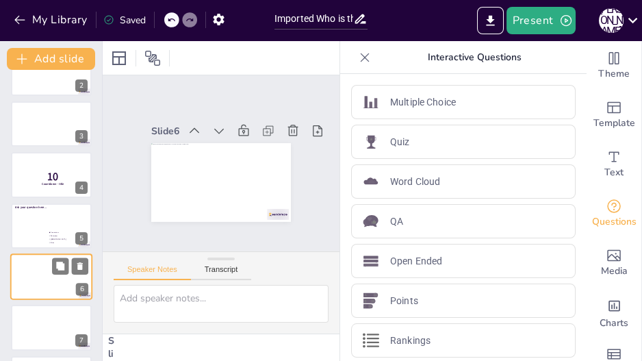
scroll to position [133, 0]
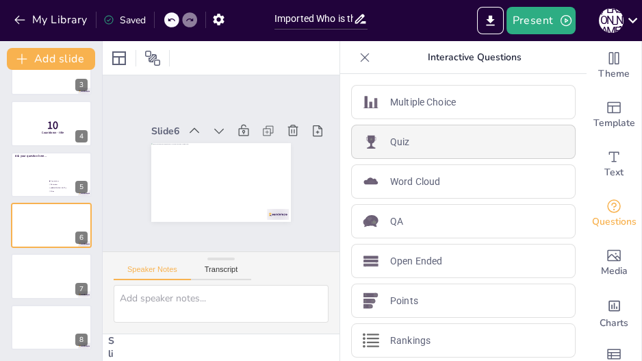
click at [448, 141] on div "Quiz" at bounding box center [463, 142] width 224 height 34
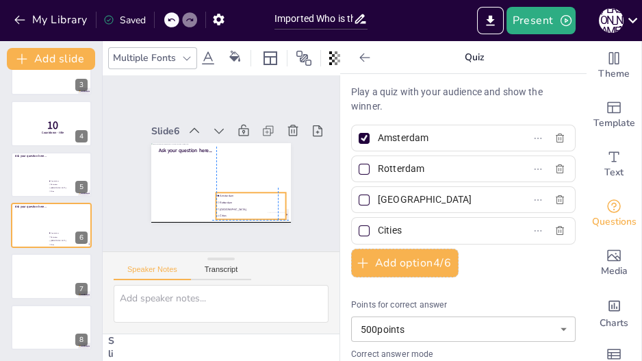
drag, startPoint x: 203, startPoint y: 174, endPoint x: 216, endPoint y: 194, distance: 23.7
click at [215, 149] on li "Rotterdam" at bounding box center [180, 135] width 68 height 27
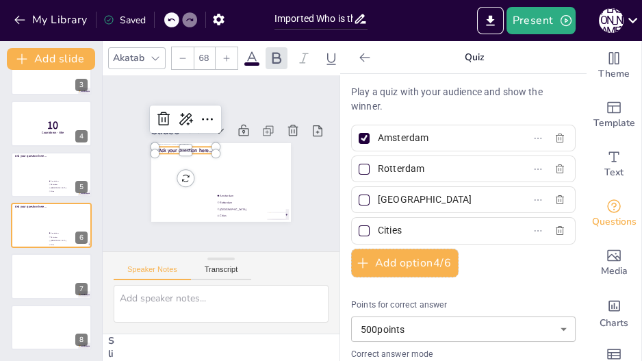
click at [231, 166] on span "Ask your question here..." at bounding box center [258, 172] width 54 height 12
click at [281, 146] on icon at bounding box center [292, 157] width 23 height 23
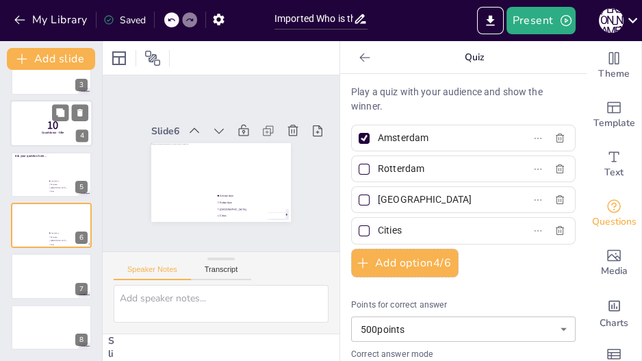
click at [46, 127] on p "10" at bounding box center [53, 125] width 36 height 15
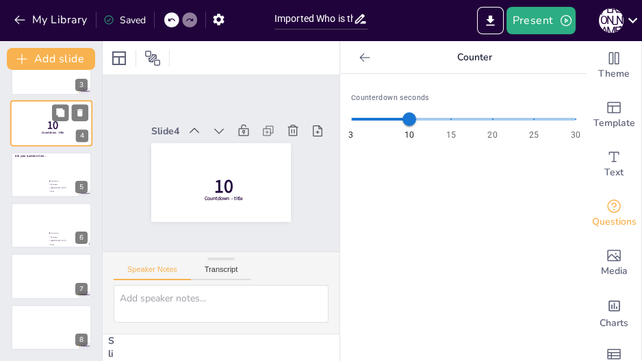
scroll to position [40, 0]
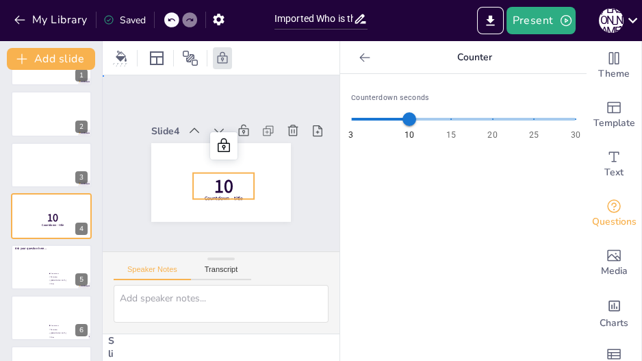
click at [216, 178] on span "10" at bounding box center [228, 184] width 24 height 29
drag, startPoint x: 216, startPoint y: 179, endPoint x: 192, endPoint y: 173, distance: 24.7
click at [192, 173] on p "10" at bounding box center [198, 166] width 26 height 61
click at [207, 167] on span "10" at bounding box center [198, 167] width 27 height 21
click at [213, 179] on span "10" at bounding box center [209, 182] width 30 height 31
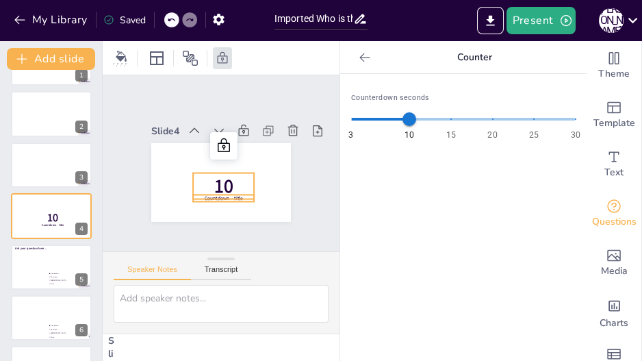
click at [208, 191] on span "Countdown - title" at bounding box center [194, 185] width 28 height 35
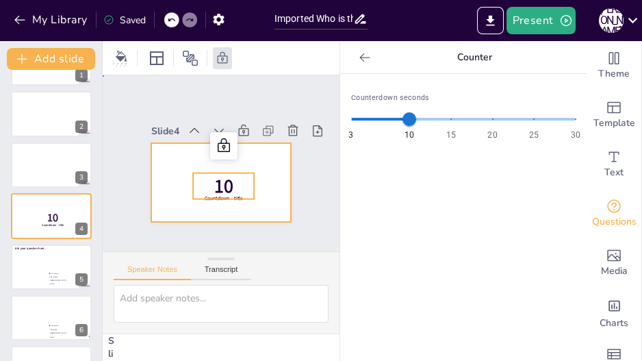
click at [170, 162] on div at bounding box center [203, 157] width 118 height 157
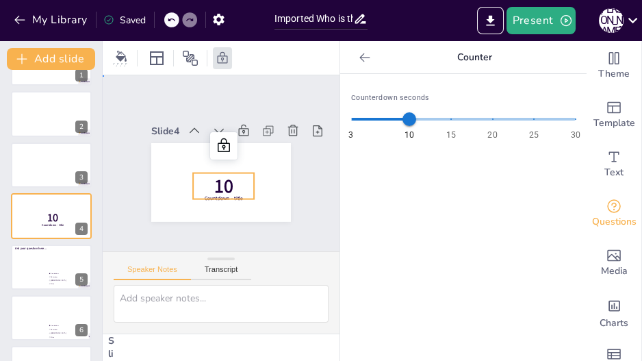
click at [212, 164] on span "10" at bounding box center [203, 147] width 31 height 31
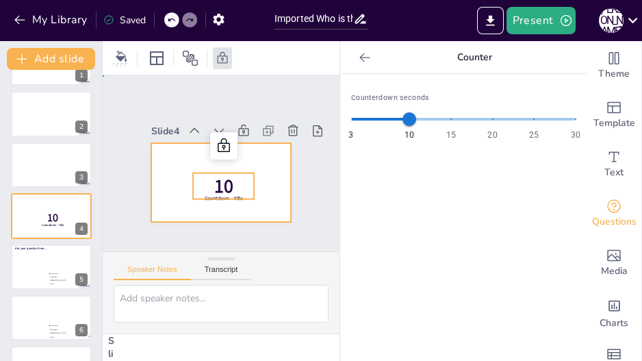
click at [163, 168] on div at bounding box center [209, 148] width 159 height 146
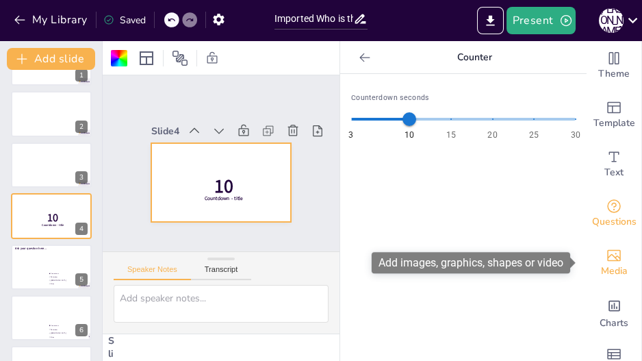
click at [610, 256] on icon "Add images, graphics, shapes or video" at bounding box center [614, 256] width 14 height 12
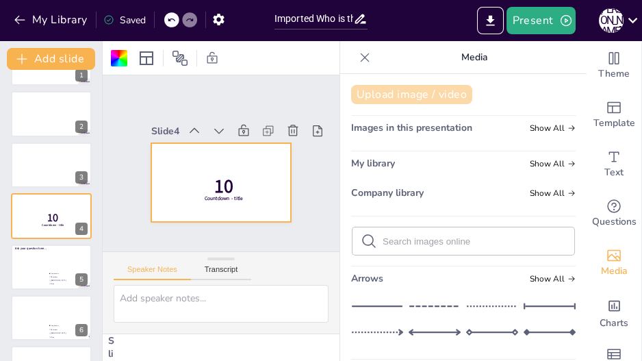
click at [428, 94] on button "Upload image / video" at bounding box center [411, 94] width 121 height 19
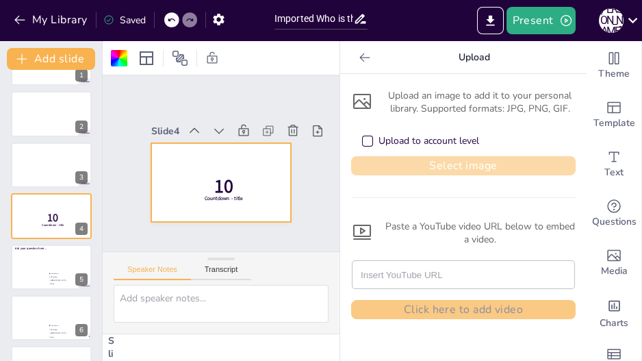
click at [430, 162] on button "Select image" at bounding box center [463, 165] width 224 height 19
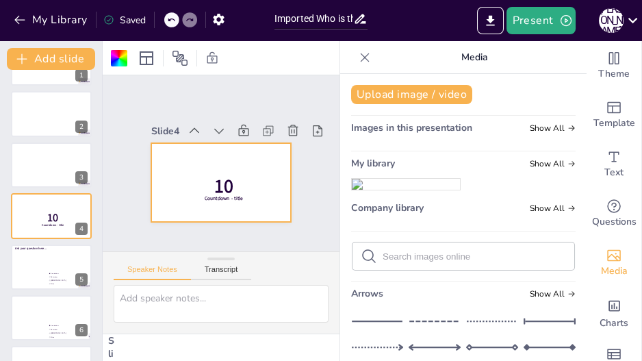
click at [400, 190] on img at bounding box center [406, 184] width 108 height 11
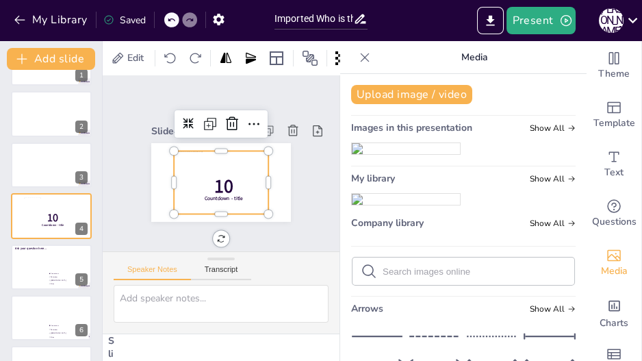
click at [400, 154] on img at bounding box center [406, 148] width 108 height 11
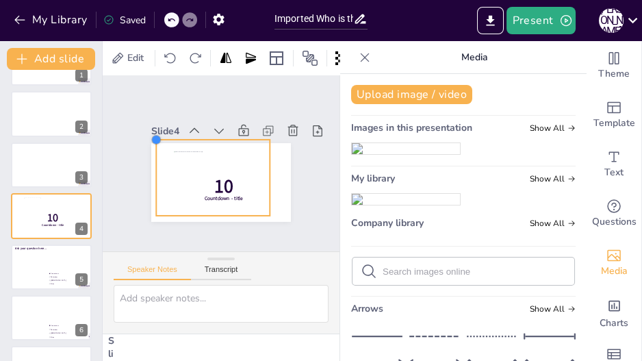
drag, startPoint x: 164, startPoint y: 142, endPoint x: 144, endPoint y: 144, distance: 19.3
click at [149, 144] on div "10 Countdown - title" at bounding box center [228, 145] width 159 height 129
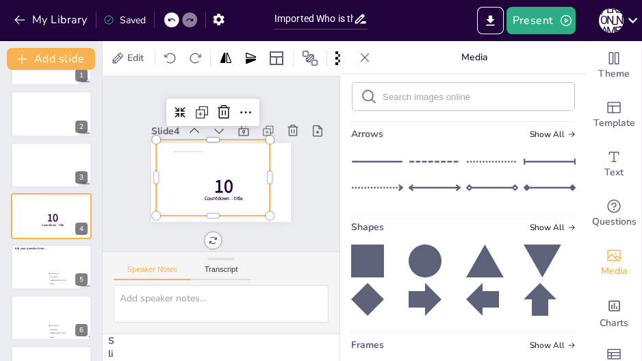
scroll to position [178, 0]
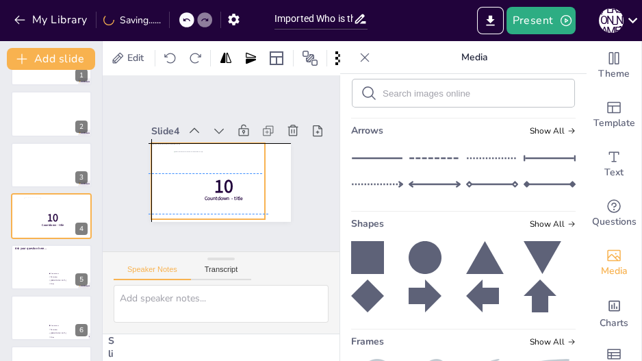
drag, startPoint x: 197, startPoint y: 188, endPoint x: 190, endPoint y: 188, distance: 7.6
click at [190, 188] on div at bounding box center [227, 142] width 131 height 107
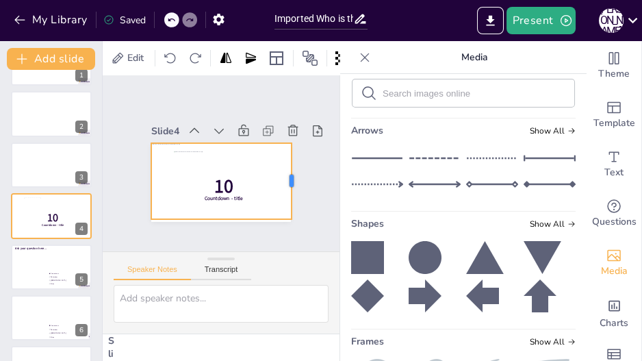
drag, startPoint x: 255, startPoint y: 172, endPoint x: 282, endPoint y: 162, distance: 28.6
click at [285, 162] on div at bounding box center [294, 189] width 18 height 77
click at [204, 215] on div at bounding box center [164, 196] width 79 height 127
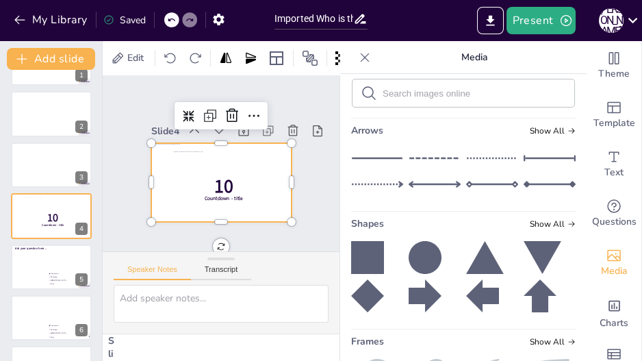
click at [215, 188] on div at bounding box center [259, 163] width 116 height 140
click at [215, 177] on div at bounding box center [232, 127] width 169 height 153
click at [194, 96] on icon at bounding box center [188, 91] width 11 height 10
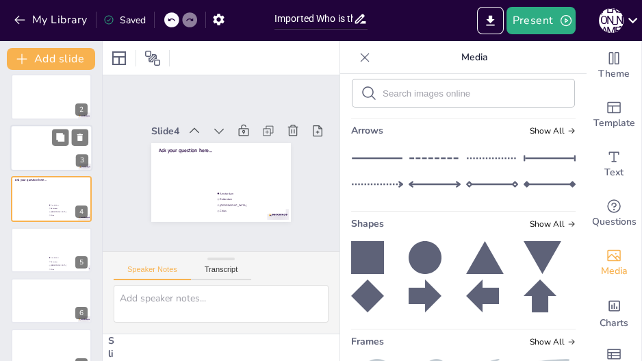
scroll to position [57, 0]
click at [41, 146] on div at bounding box center [51, 148] width 82 height 47
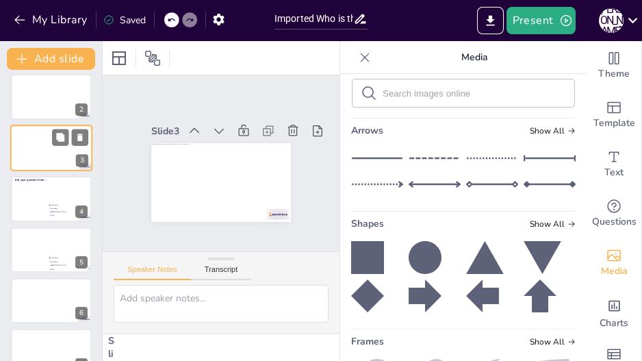
scroll to position [0, 0]
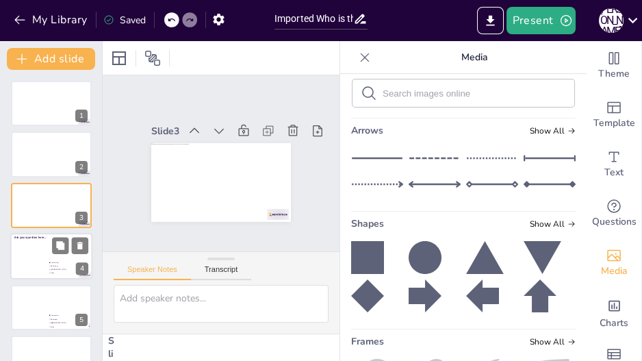
click at [34, 253] on div at bounding box center [51, 256] width 82 height 47
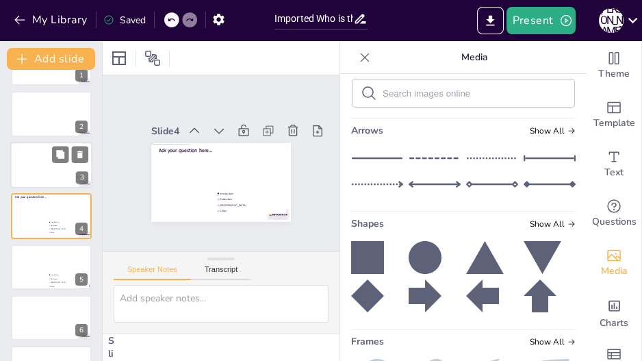
click at [24, 156] on div at bounding box center [51, 165] width 82 height 47
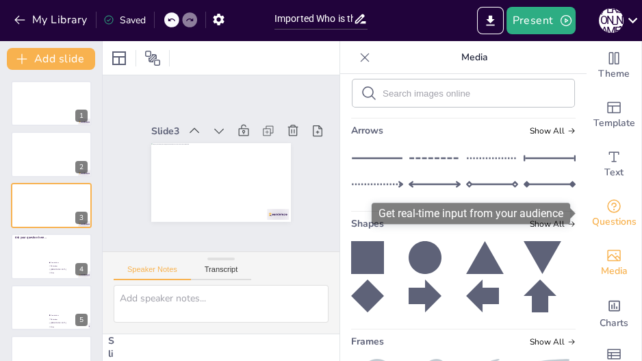
click at [612, 205] on icon "Get real-time input from your audience" at bounding box center [614, 206] width 16 height 16
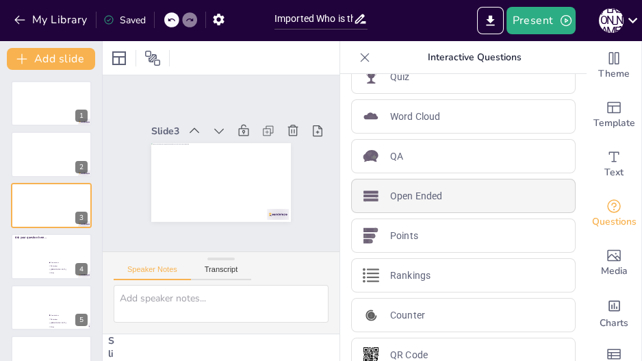
scroll to position [83, 0]
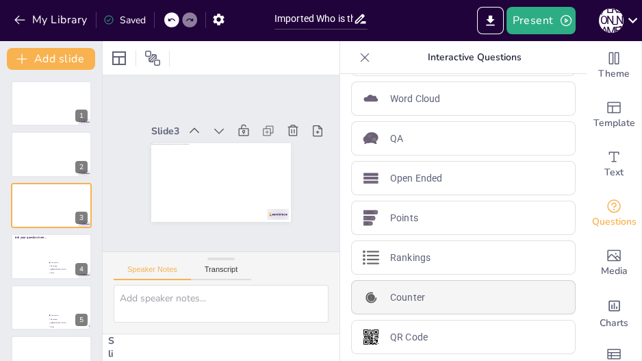
click at [446, 291] on div "Counter" at bounding box center [463, 297] width 224 height 34
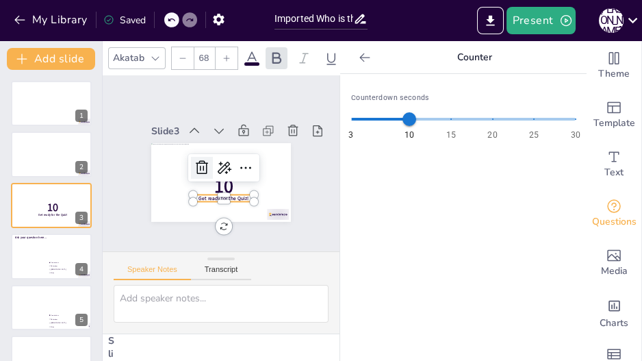
click at [192, 159] on icon at bounding box center [203, 153] width 23 height 23
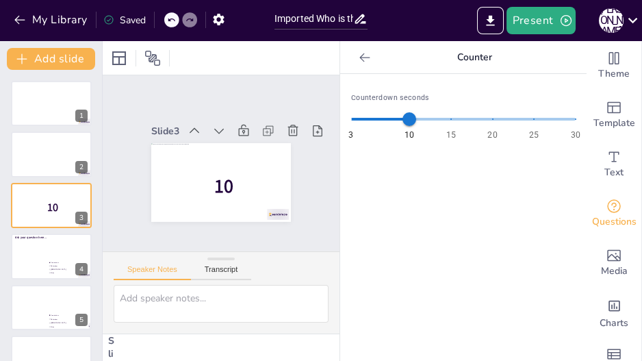
click at [170, 20] on icon at bounding box center [171, 19] width 7 height 3
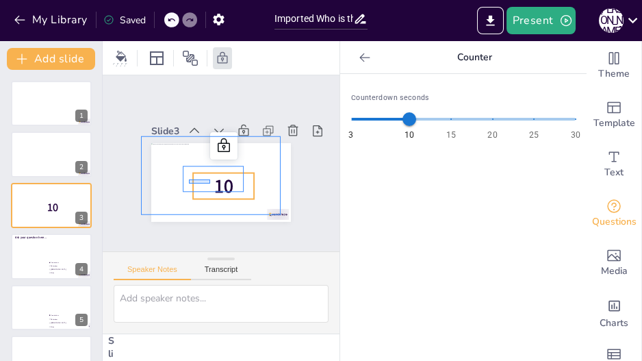
drag, startPoint x: 209, startPoint y: 183, endPoint x: 190, endPoint y: 179, distance: 20.4
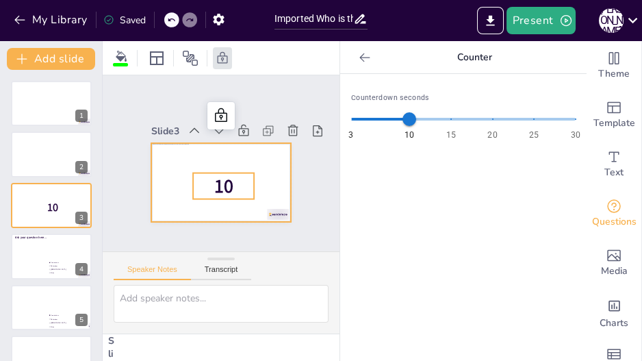
click at [217, 166] on span "10" at bounding box center [200, 152] width 31 height 30
click at [219, 164] on span "10" at bounding box center [203, 147] width 31 height 31
click at [302, 175] on div "Slide 1 Slide 2 Slide 3 10 Slide 4 Ask your question here... [GEOGRAPHIC_DATA] …" at bounding box center [221, 163] width 242 height 178
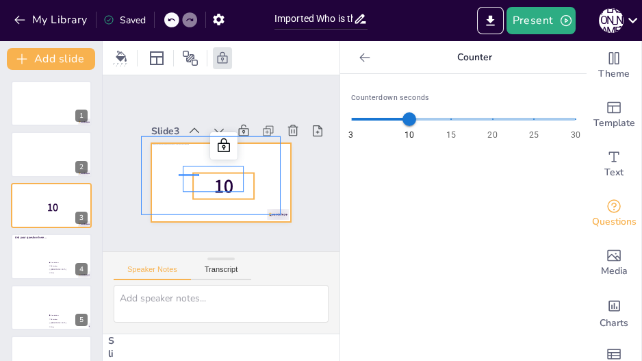
drag, startPoint x: 199, startPoint y: 174, endPoint x: 179, endPoint y: 177, distance: 20.0
click at [233, 177] on div "10" at bounding box center [240, 161] width 14 height 139
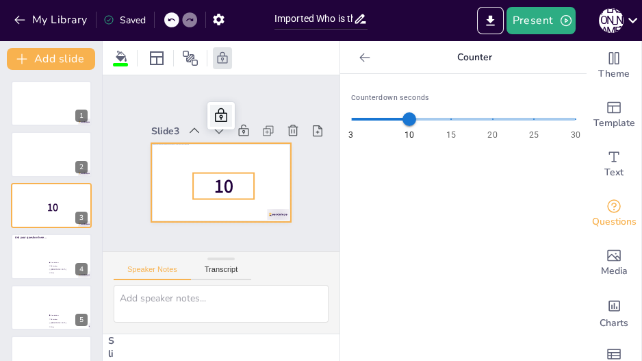
click at [256, 138] on icon at bounding box center [266, 148] width 21 height 21
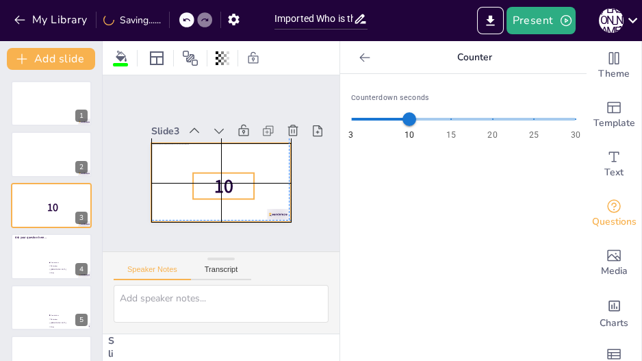
click at [222, 179] on span "10" at bounding box center [237, 177] width 31 height 31
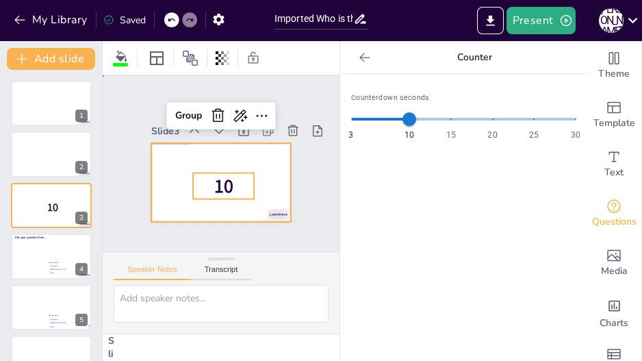
click at [202, 224] on div "Slide 1 Slide 2 Slide 3 10 Group Slide 4 Ask your question here... [GEOGRAPHIC_…" at bounding box center [221, 163] width 288 height 257
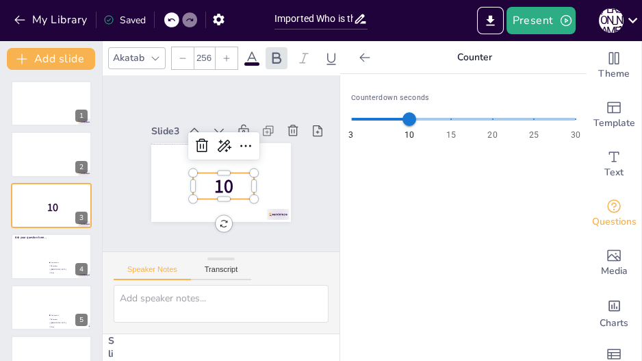
click at [219, 160] on span "10" at bounding box center [234, 144] width 31 height 31
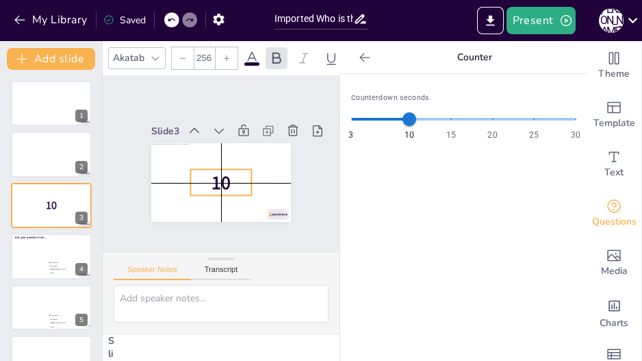
drag, startPoint x: 208, startPoint y: 178, endPoint x: 201, endPoint y: 179, distance: 7.6
click at [208, 179] on p "10" at bounding box center [236, 152] width 57 height 65
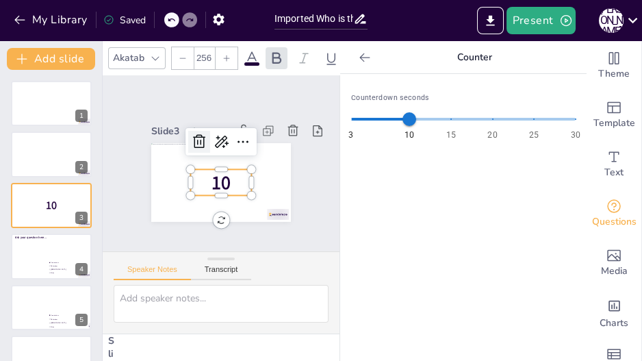
click at [240, 156] on icon at bounding box center [251, 167] width 23 height 23
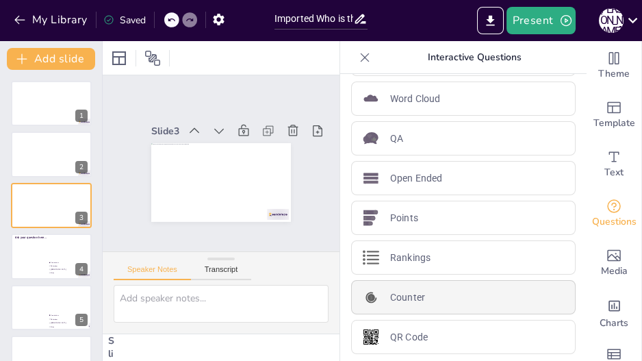
click at [424, 283] on div "Counter" at bounding box center [463, 297] width 224 height 34
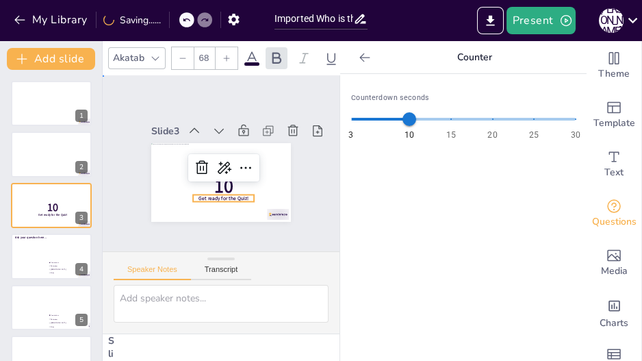
click at [290, 196] on div "Slide 1 Slide 2 Slide 3 10 Get ready for the Quiz! Slide 4 Ask your question he…" at bounding box center [220, 162] width 139 height 227
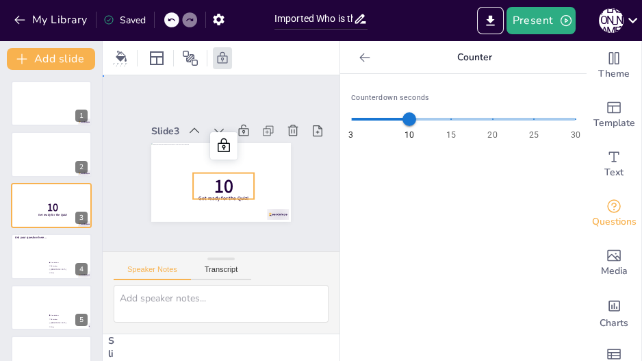
click at [211, 177] on span "10" at bounding box center [207, 181] width 31 height 31
drag, startPoint x: 211, startPoint y: 183, endPoint x: 194, endPoint y: 176, distance: 18.7
click at [197, 169] on p "10" at bounding box center [230, 142] width 66 height 53
click at [233, 159] on icon at bounding box center [240, 165] width 14 height 12
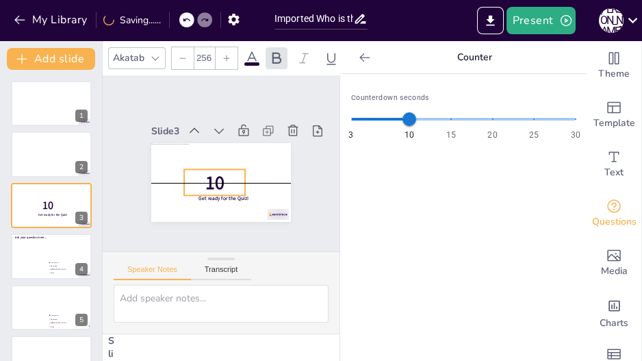
drag, startPoint x: 215, startPoint y: 175, endPoint x: 206, endPoint y: 168, distance: 11.2
click at [215, 168] on span "10" at bounding box center [230, 180] width 31 height 31
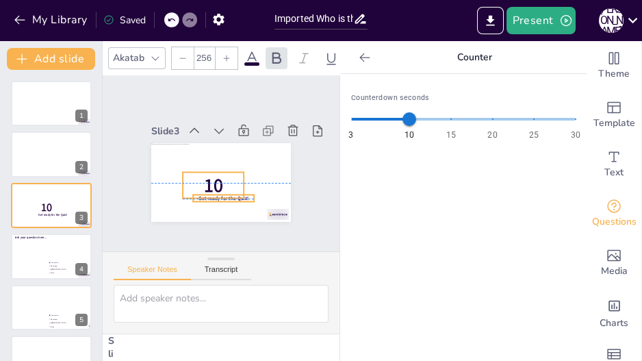
click at [220, 187] on span "Get ready for the Quiz!" at bounding box center [233, 196] width 49 height 22
type input "68"
drag, startPoint x: 243, startPoint y: 192, endPoint x: 234, endPoint y: 190, distance: 9.0
click at [224, 190] on div "10 Get ready for the Quiz!" at bounding box center [202, 156] width 43 height 133
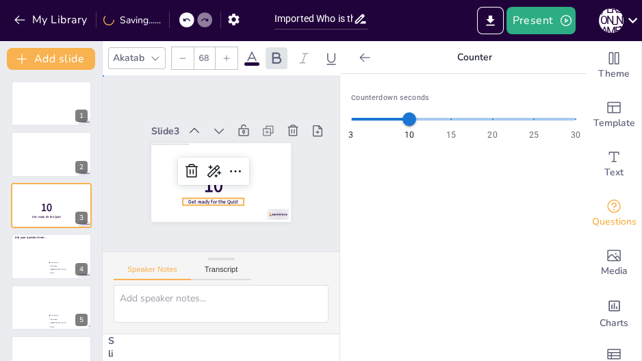
click at [293, 172] on div "Slide 1 Slide 2 Slide 3 10 Get ready for the Quiz! Slide 4 Ask your question he…" at bounding box center [221, 163] width 178 height 242
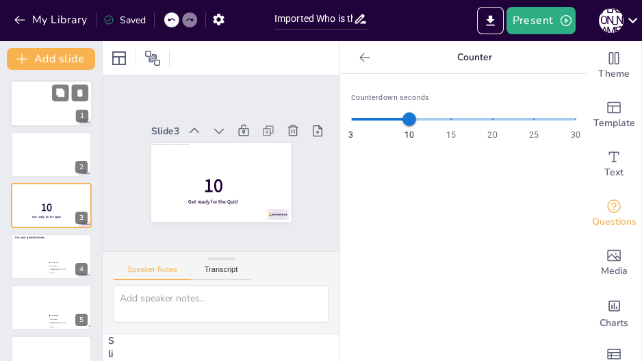
click at [41, 112] on div at bounding box center [51, 103] width 82 height 47
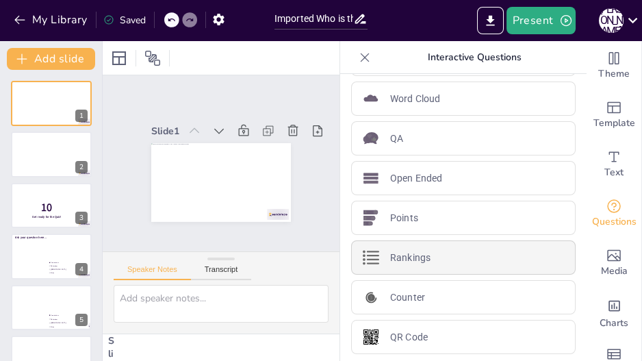
click at [417, 259] on p "Rankings" at bounding box center [410, 257] width 40 height 14
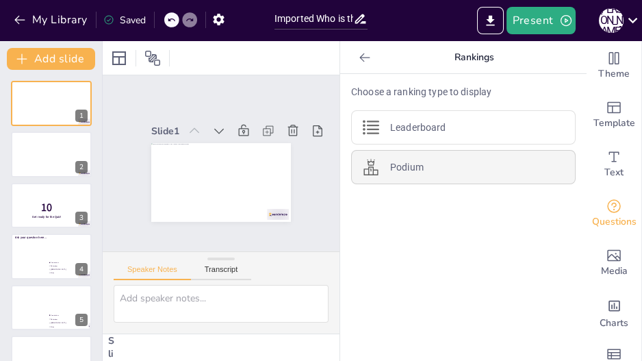
click at [413, 164] on p "Podium" at bounding box center [407, 167] width 34 height 14
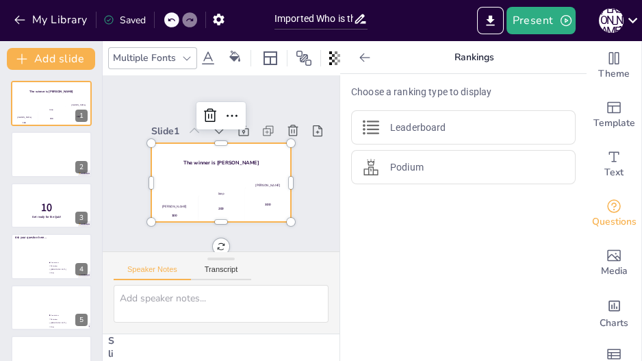
click at [164, 162] on div "The winner is [PERSON_NAME]" at bounding box center [221, 164] width 145 height 68
click at [210, 109] on icon at bounding box center [219, 114] width 19 height 19
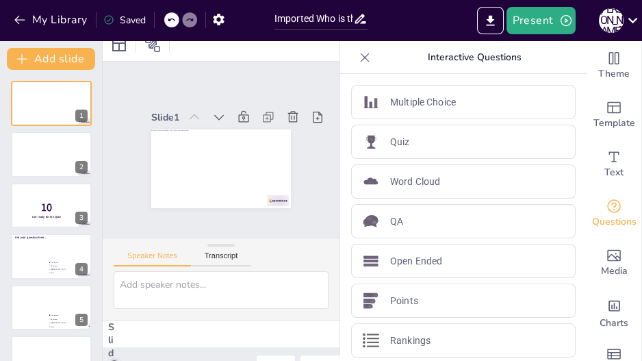
scroll to position [0, 0]
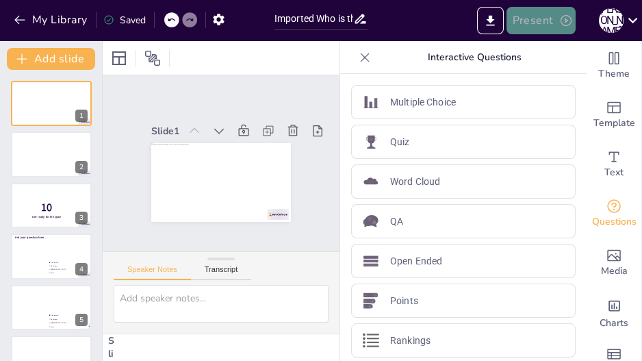
click at [520, 15] on button "Present" at bounding box center [540, 20] width 68 height 27
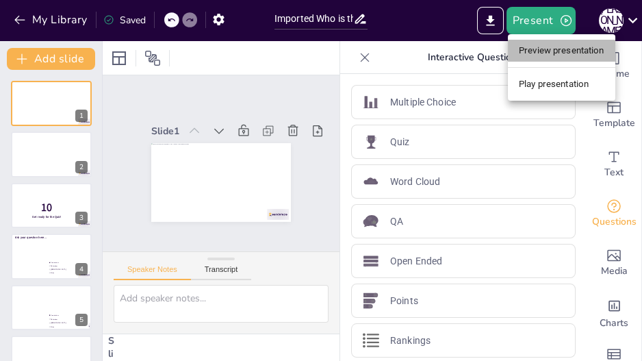
click at [539, 49] on li "Preview presentation" at bounding box center [561, 51] width 107 height 22
